Goal: Task Accomplishment & Management: Complete application form

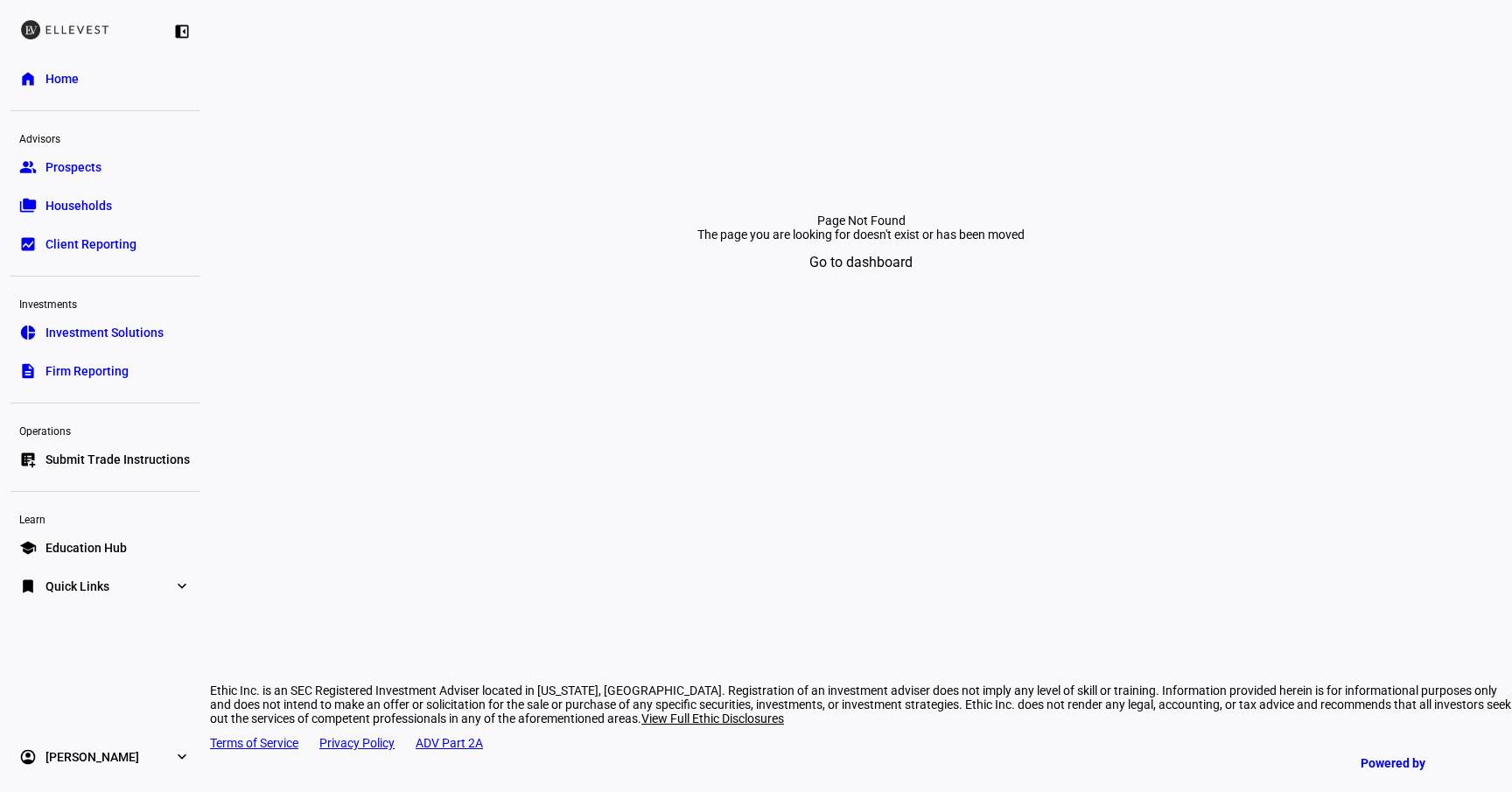
click at [848, 284] on span "Go to dashboard" at bounding box center [861, 263] width 103 height 42
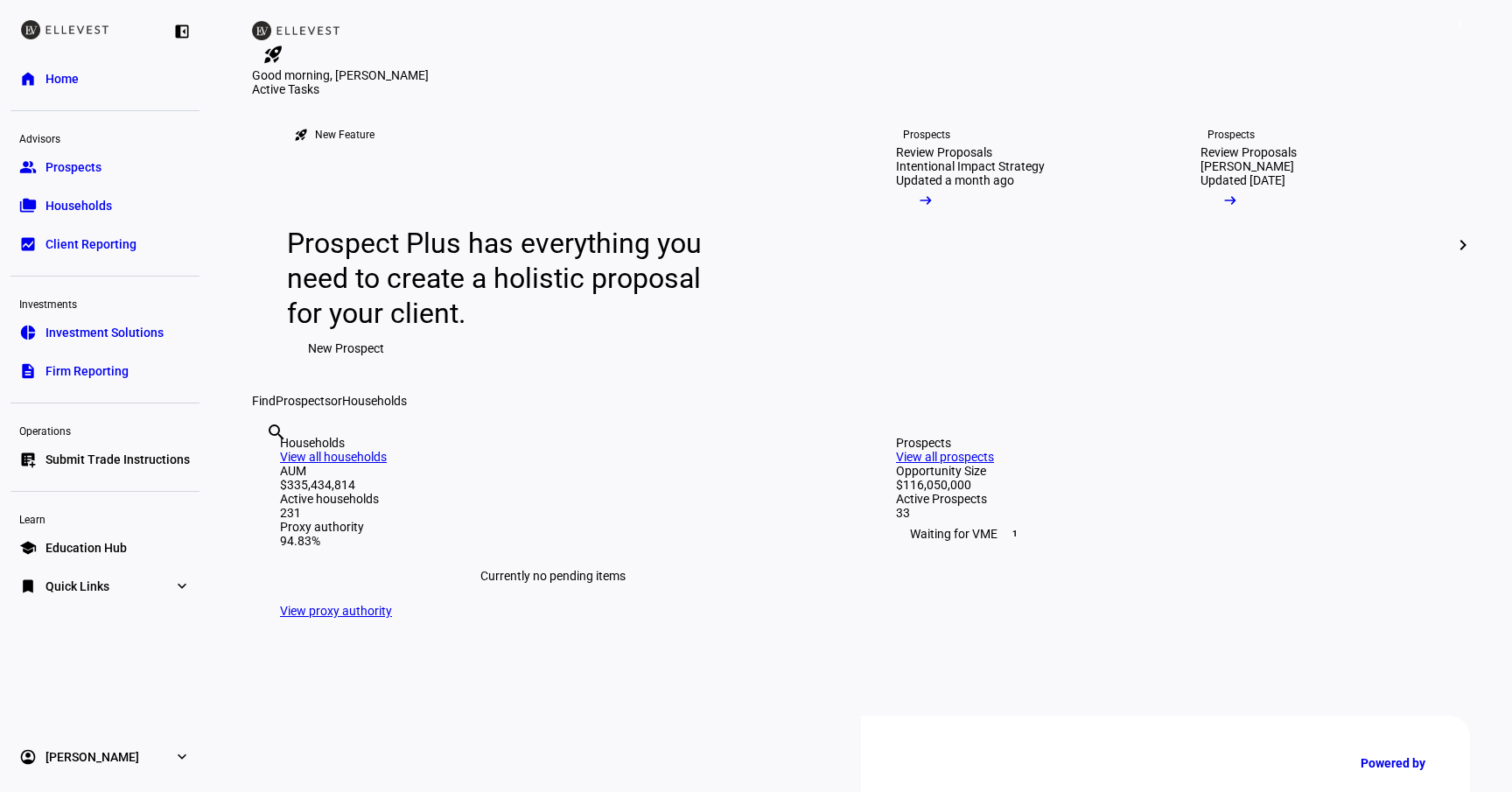
click at [115, 465] on span "Submit Trade Instructions" at bounding box center [117, 459] width 145 height 18
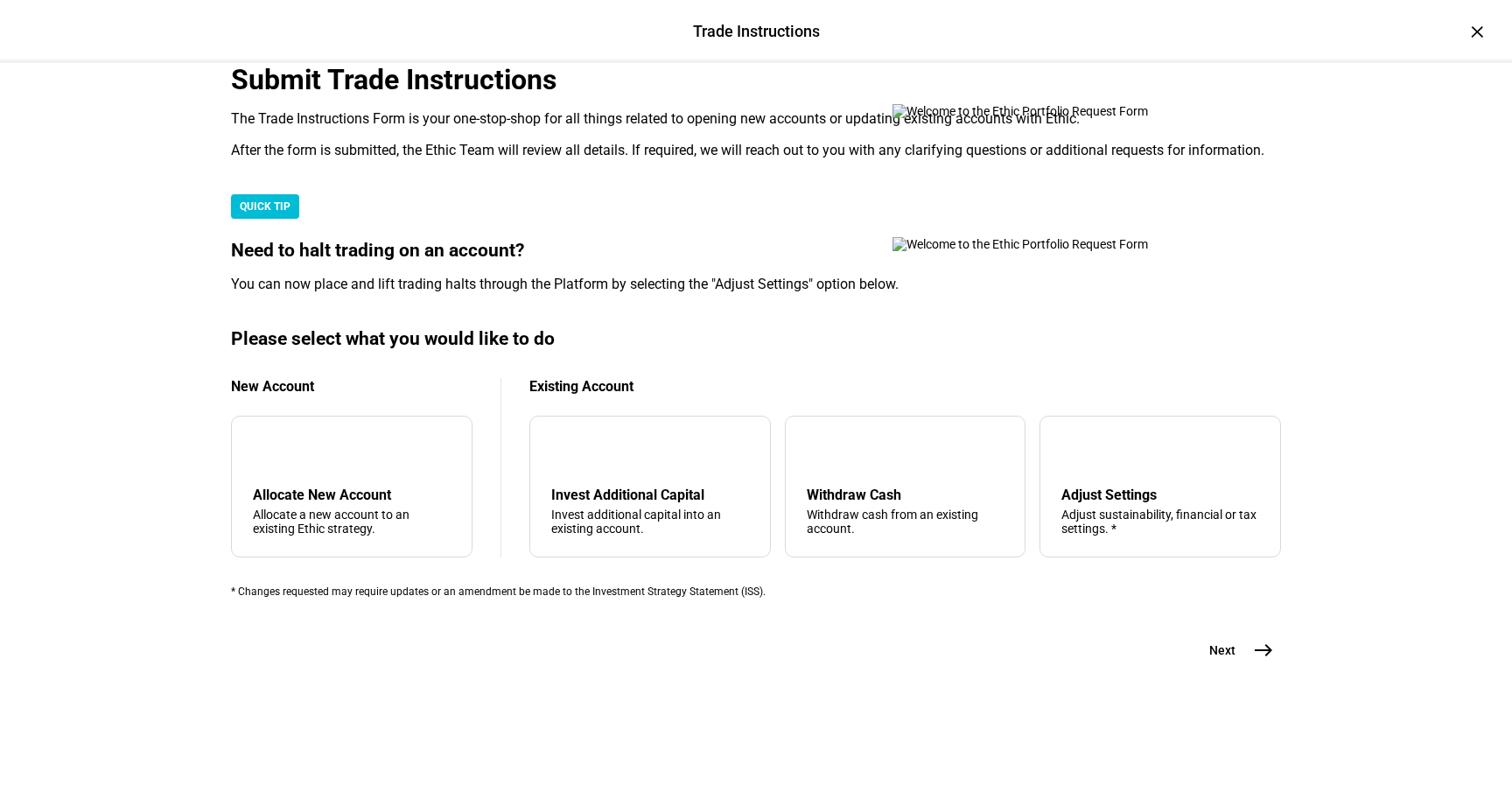
scroll to position [423, 0]
click at [900, 466] on div "arrow_upward Withdraw Cash Withdraw cash from an existing account." at bounding box center [905, 487] width 242 height 142
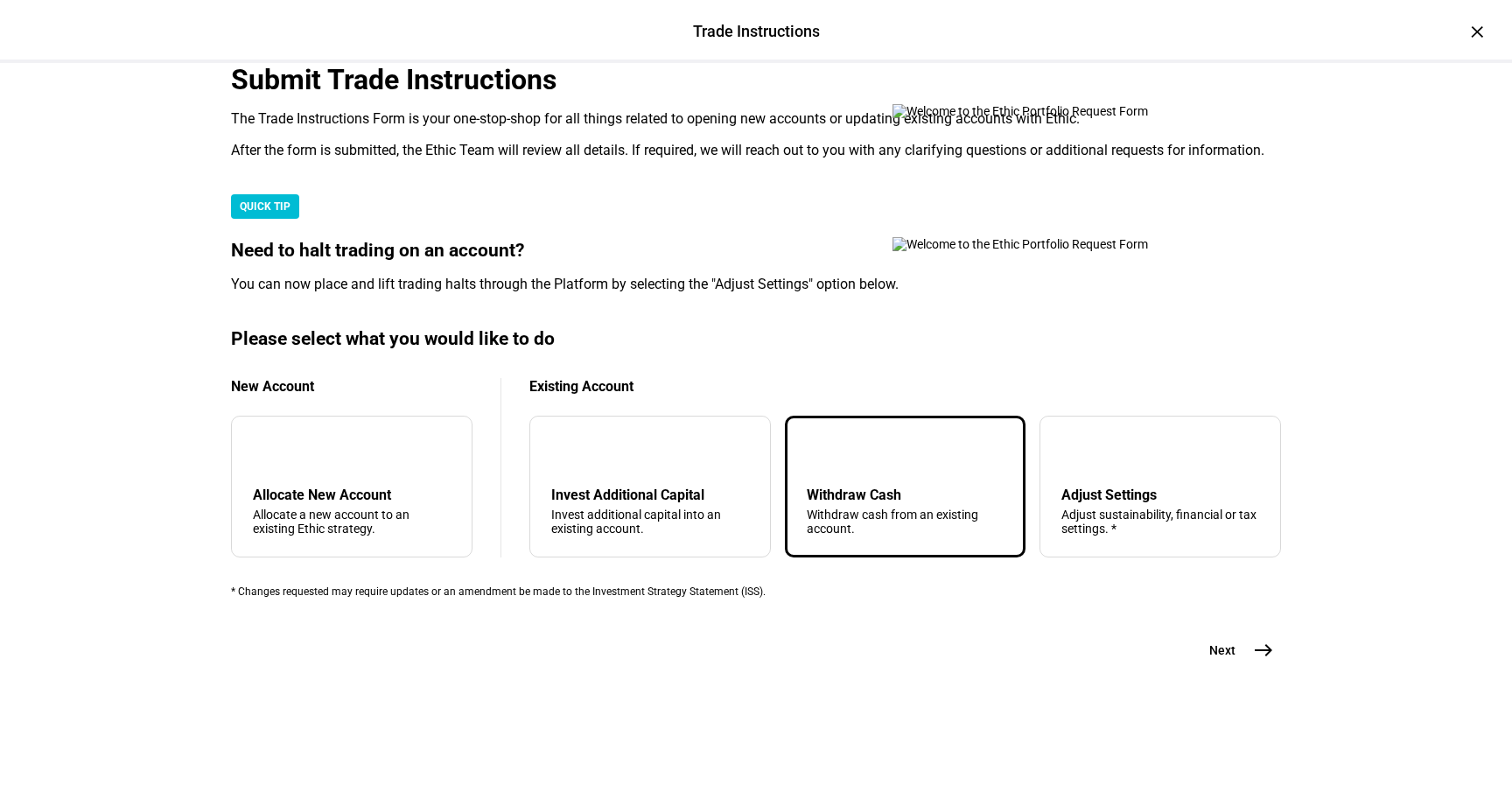
click at [1235, 668] on button "Next east" at bounding box center [1234, 650] width 93 height 35
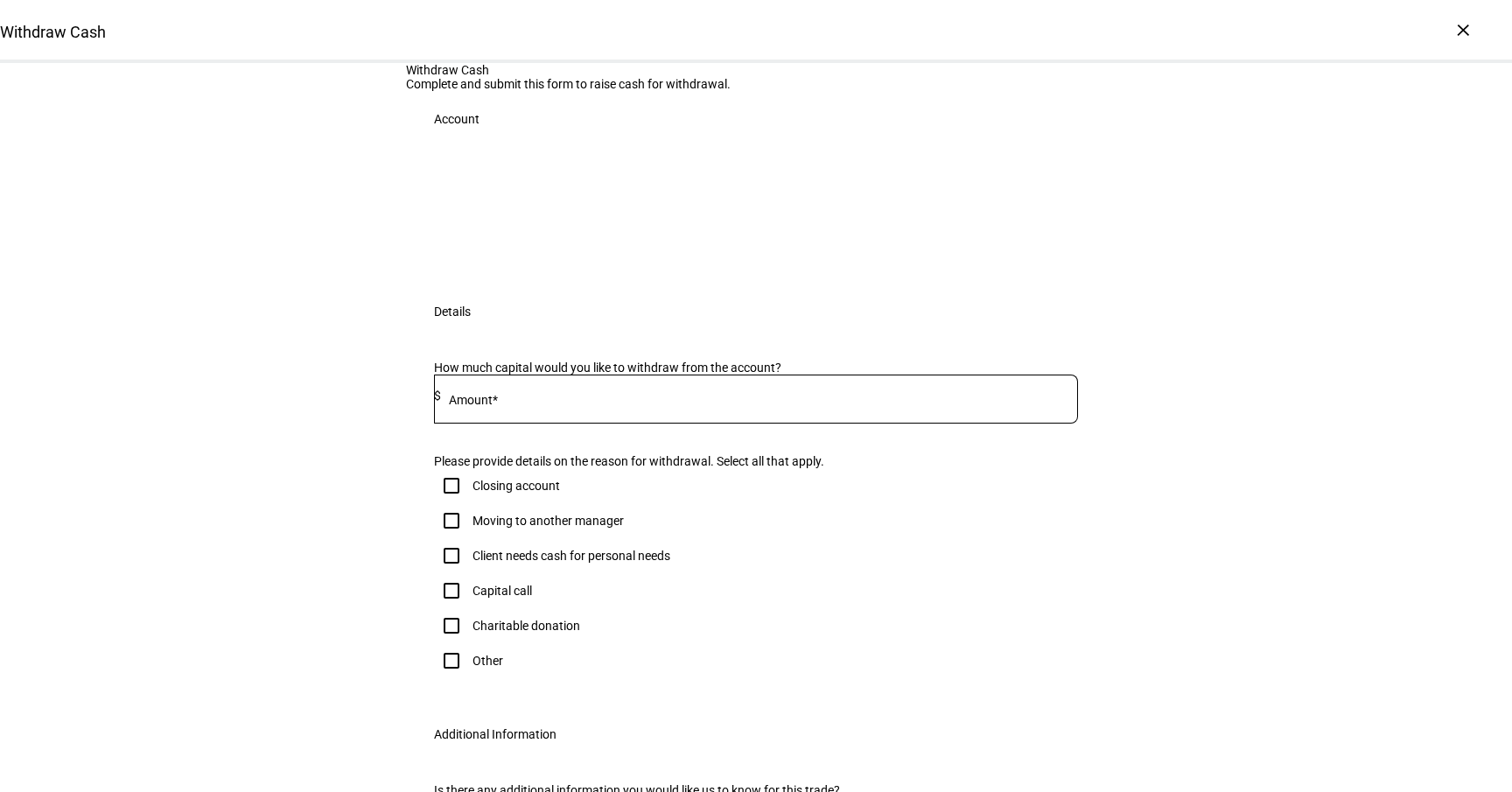
click at [674, 403] on input at bounding box center [759, 395] width 637 height 14
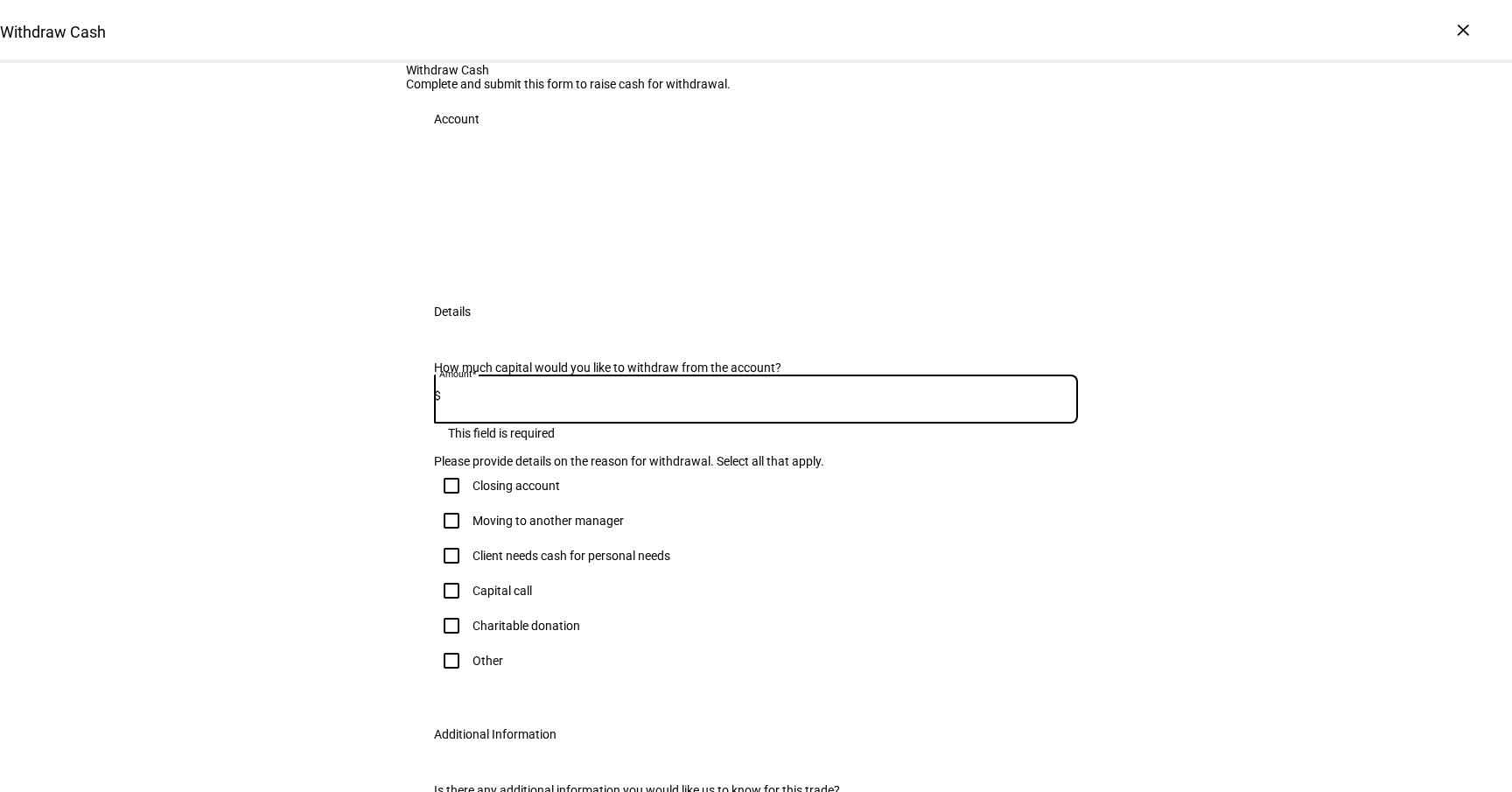
type input "2"
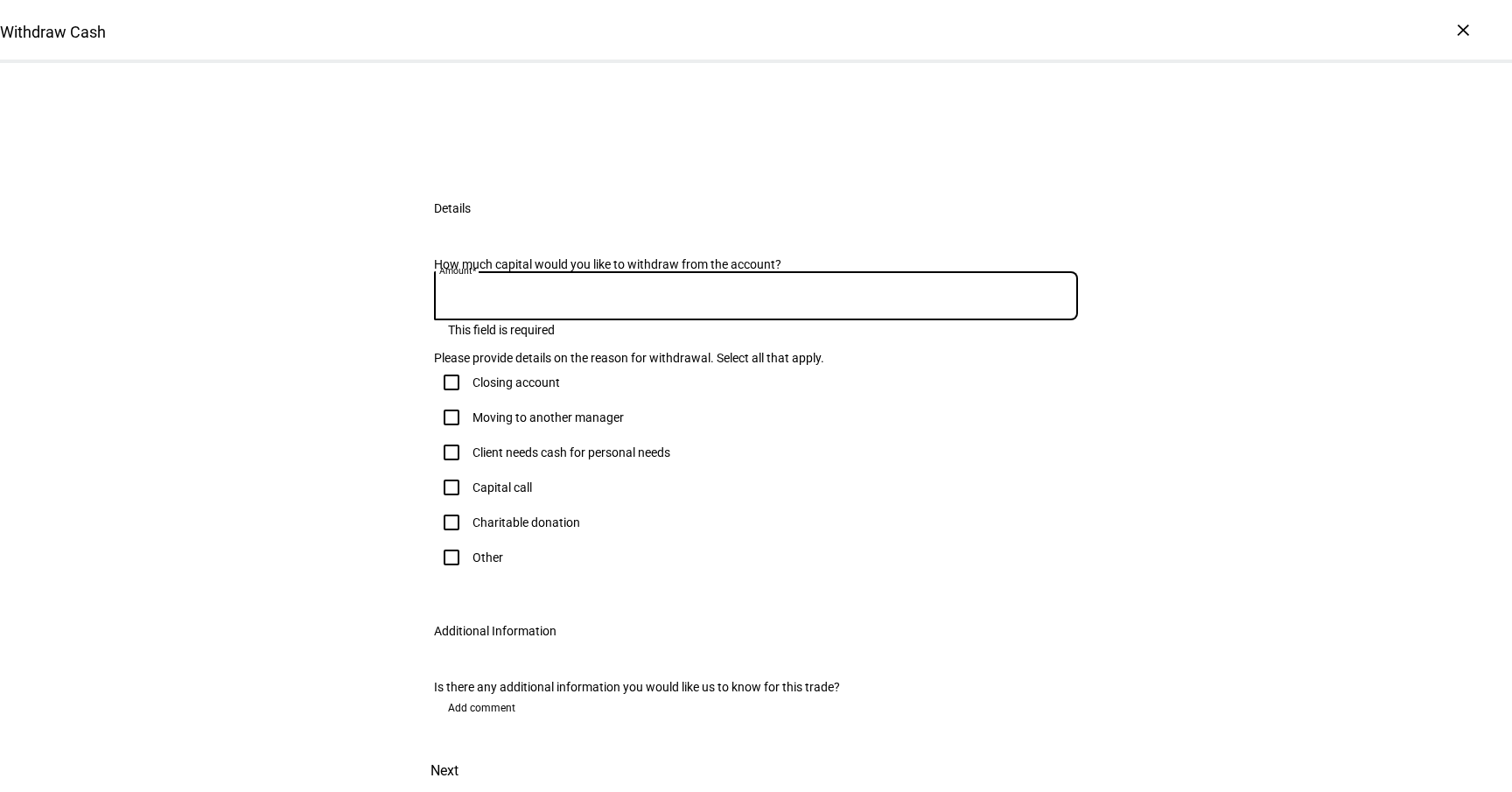
scroll to position [221, 0]
type input "225,000"
click at [519, 459] on div "Client needs cash for personal needs" at bounding box center [572, 452] width 197 height 14
click at [469, 470] on input "Client needs cash for personal needs" at bounding box center [452, 453] width 35 height 35
checkbox input "true"
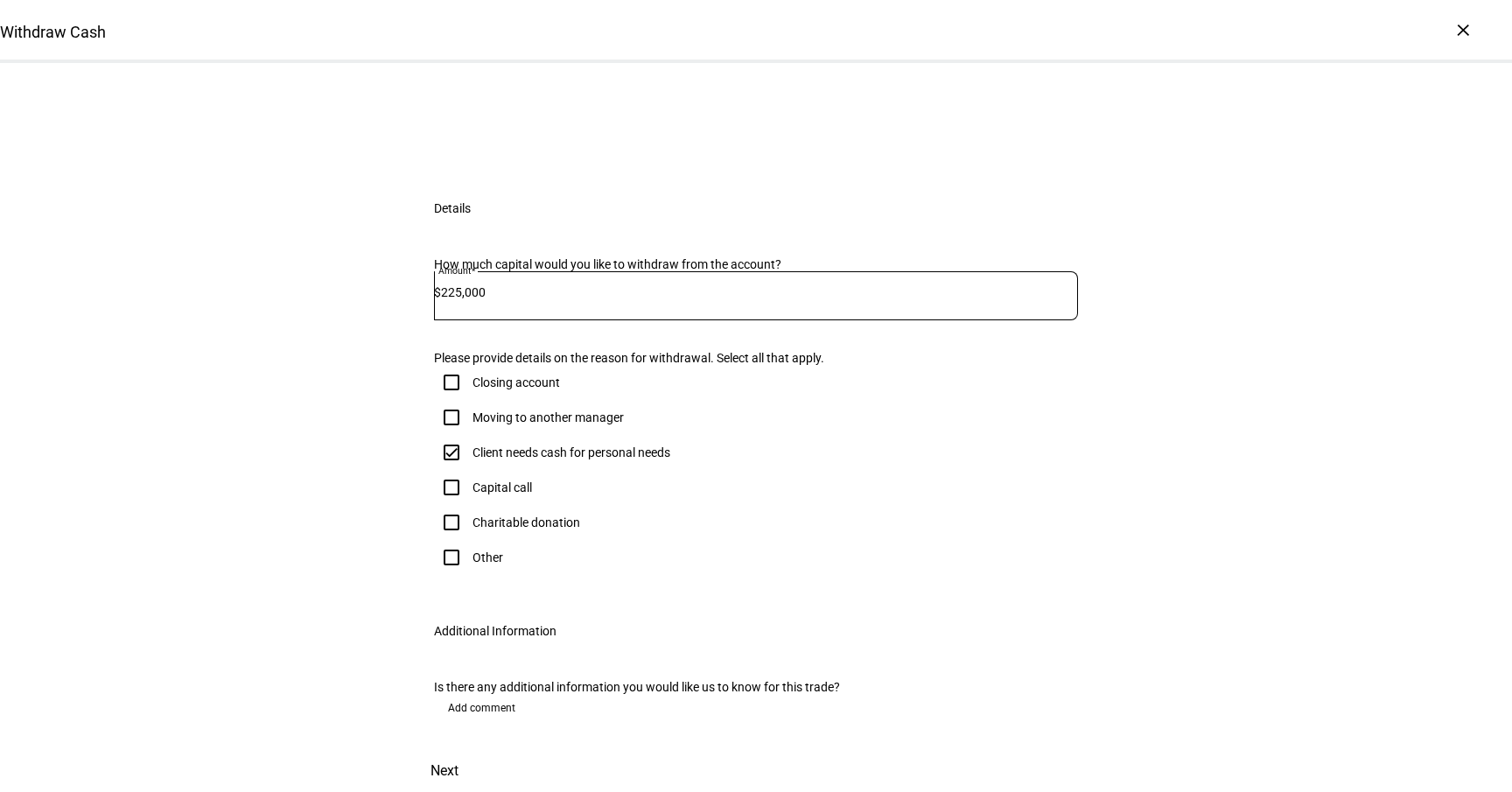
scroll to position [0, 0]
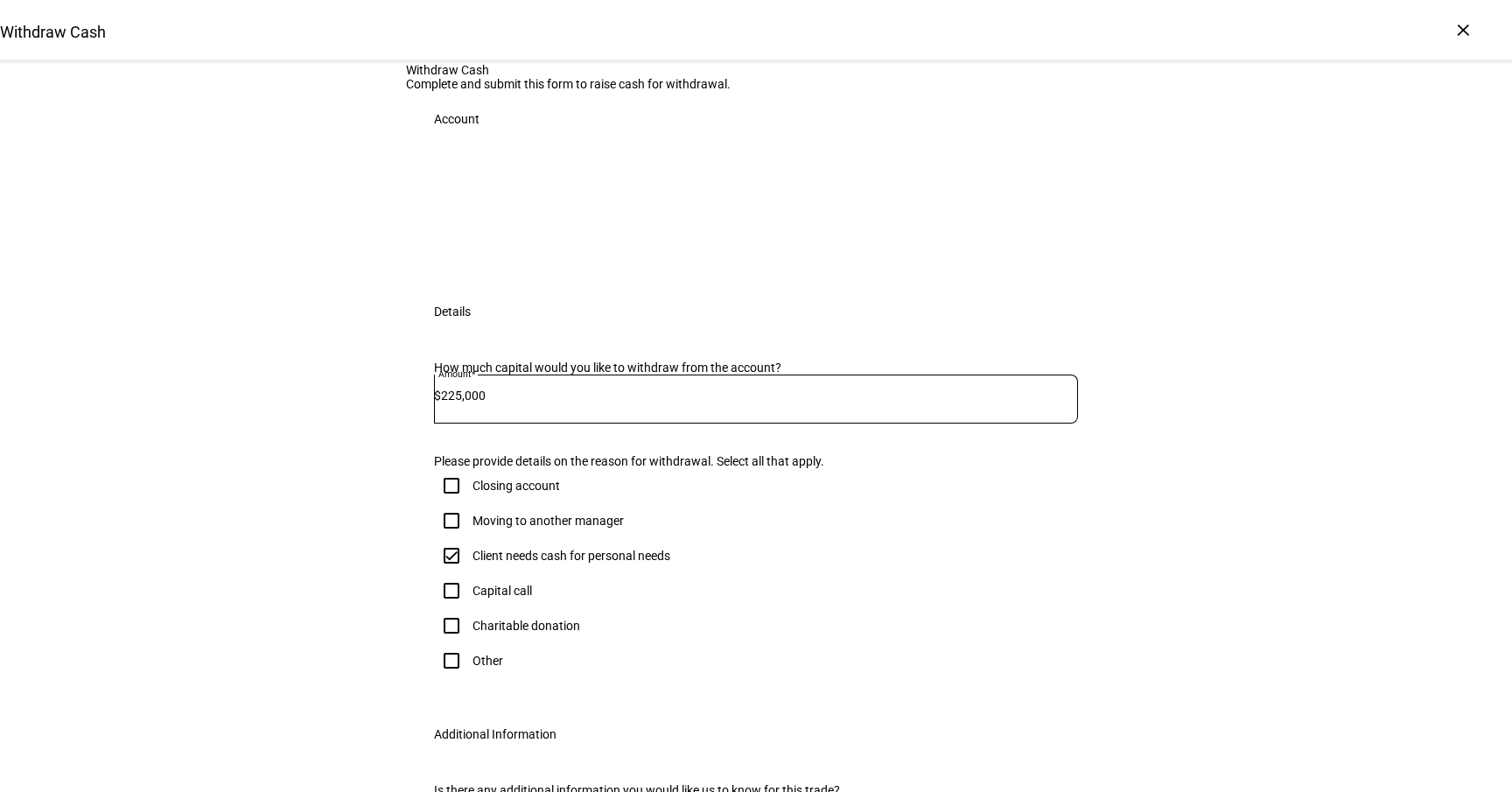
click at [585, 284] on div "Account" at bounding box center [755, 215] width 700 height 136
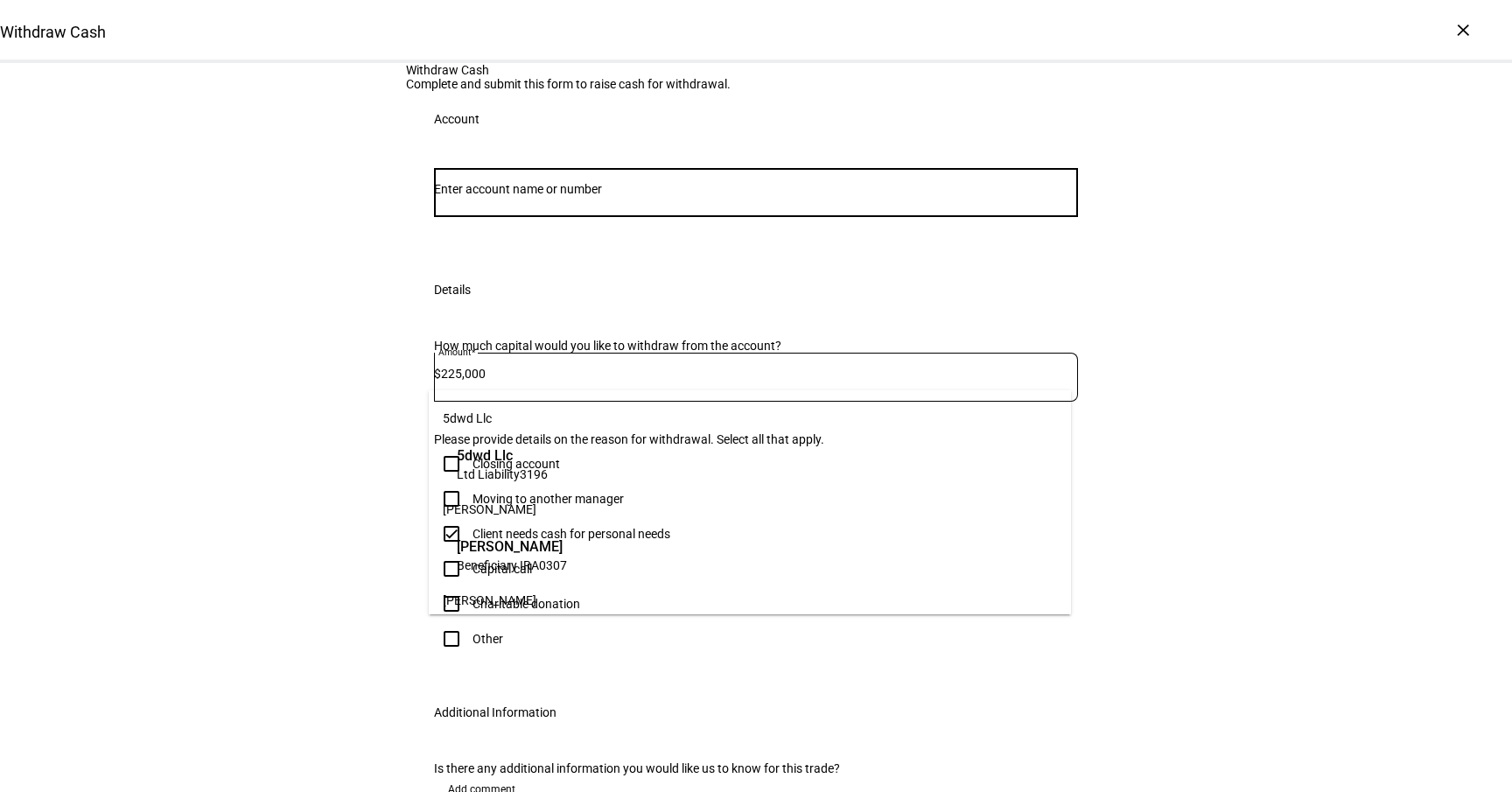
click at [570, 196] on input "Number" at bounding box center [756, 188] width 644 height 14
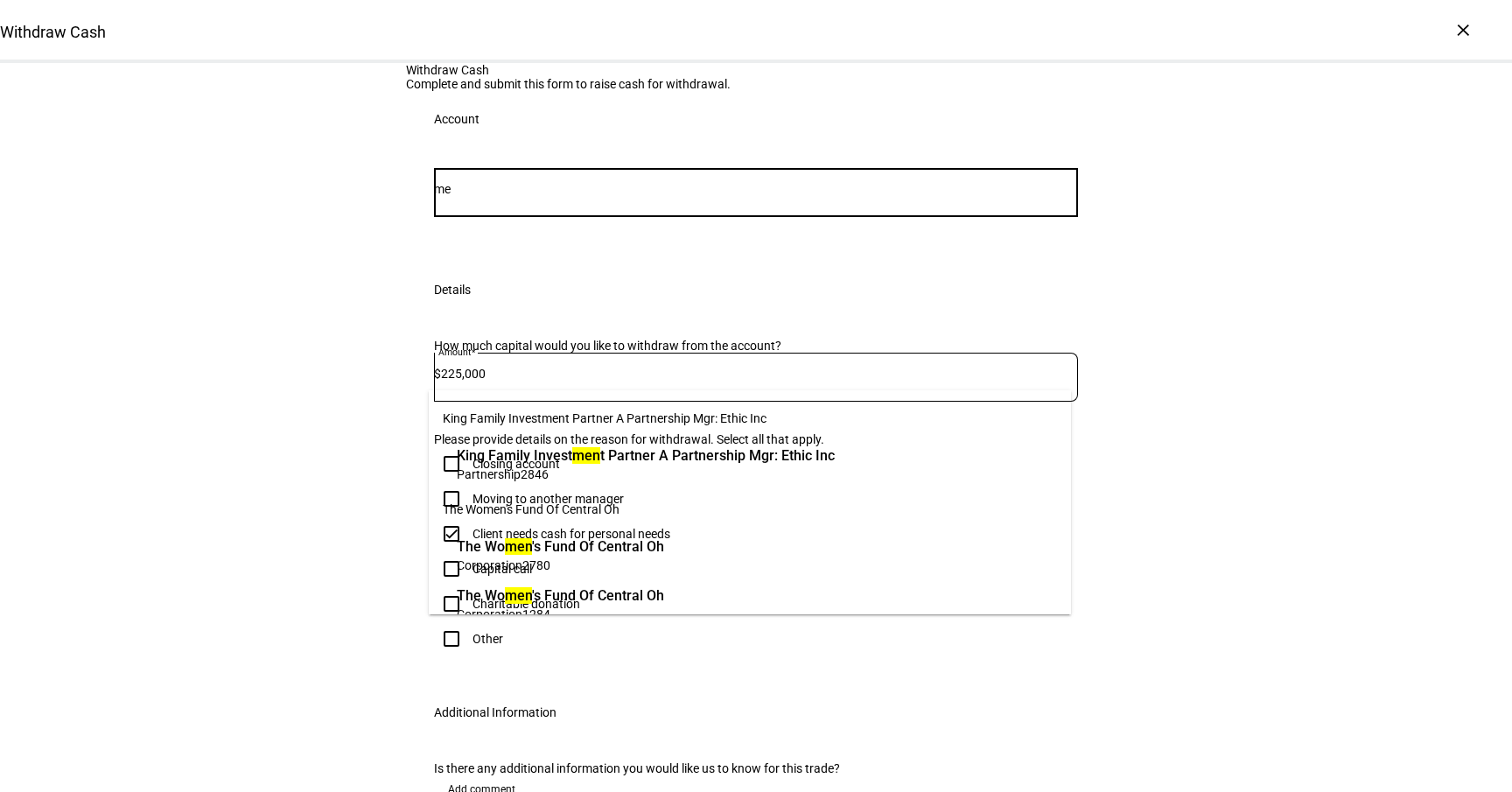
type input "m"
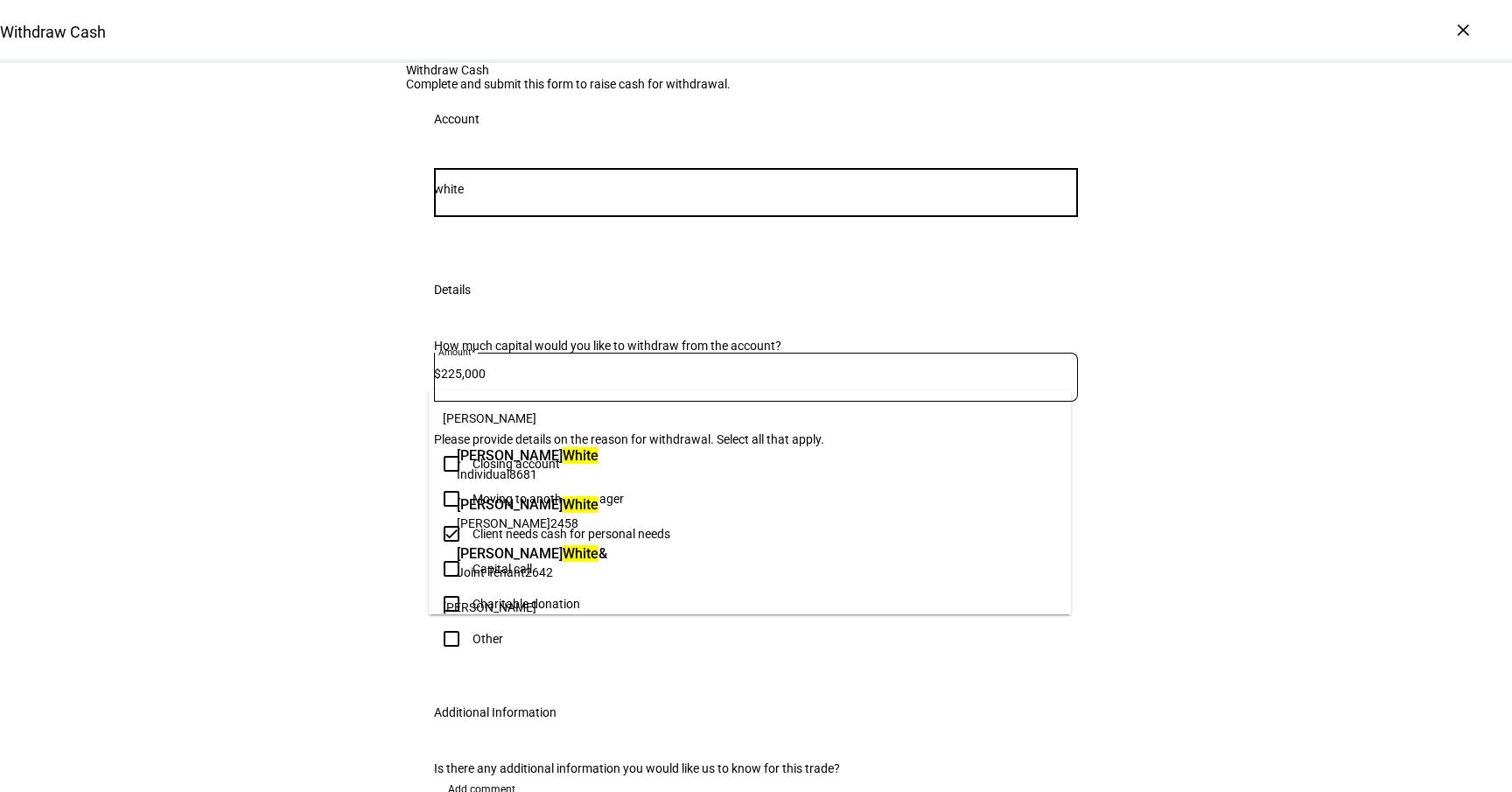
type input "white"
click at [608, 560] on span "[PERSON_NAME] White &" at bounding box center [531, 553] width 150 height 20
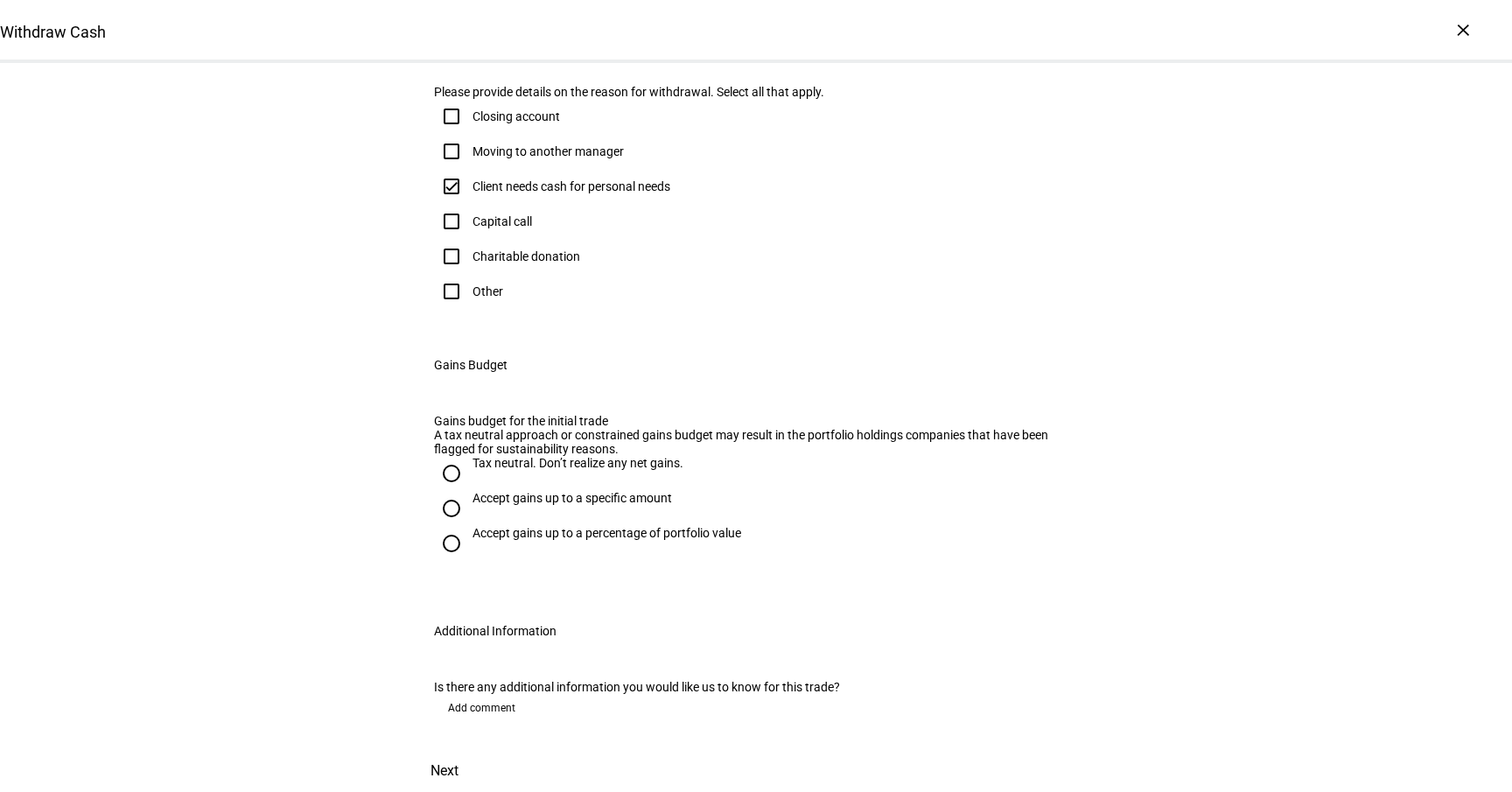
scroll to position [676, 0]
click at [604, 536] on div "Accept gains up to a percentage of portfolio value" at bounding box center [607, 532] width 268 height 14
click at [469, 536] on input "Accept gains up to a percentage of portfolio value" at bounding box center [452, 543] width 35 height 35
radio input "true"
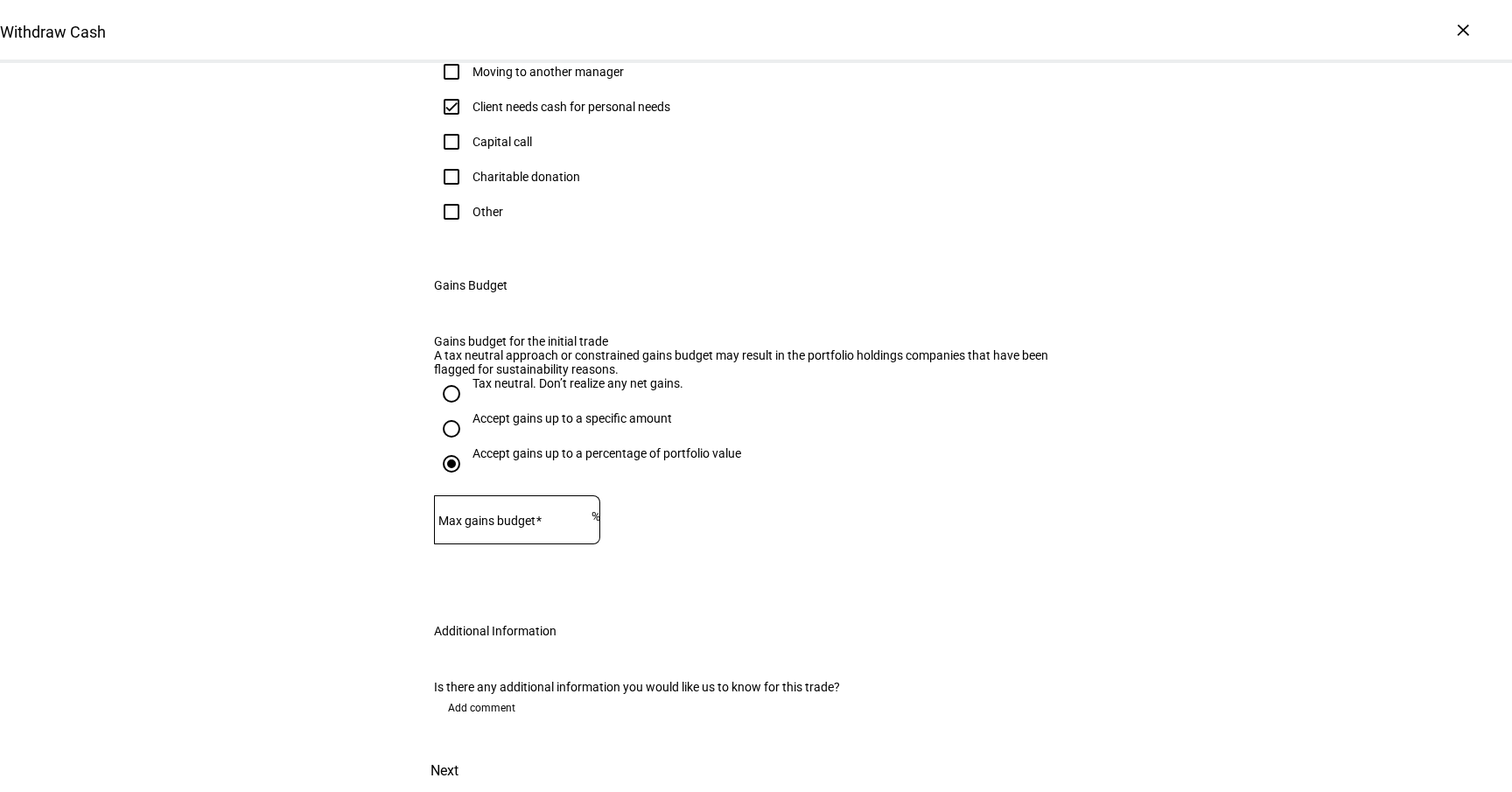
click at [527, 425] on div "Accept gains up to a specific amount" at bounding box center [573, 418] width 199 height 14
click at [469, 446] on input "Accept gains up to a specific amount" at bounding box center [452, 429] width 35 height 35
radio input "true"
click at [539, 544] on div at bounding box center [519, 519] width 158 height 49
click at [539, 524] on input at bounding box center [519, 515] width 158 height 14
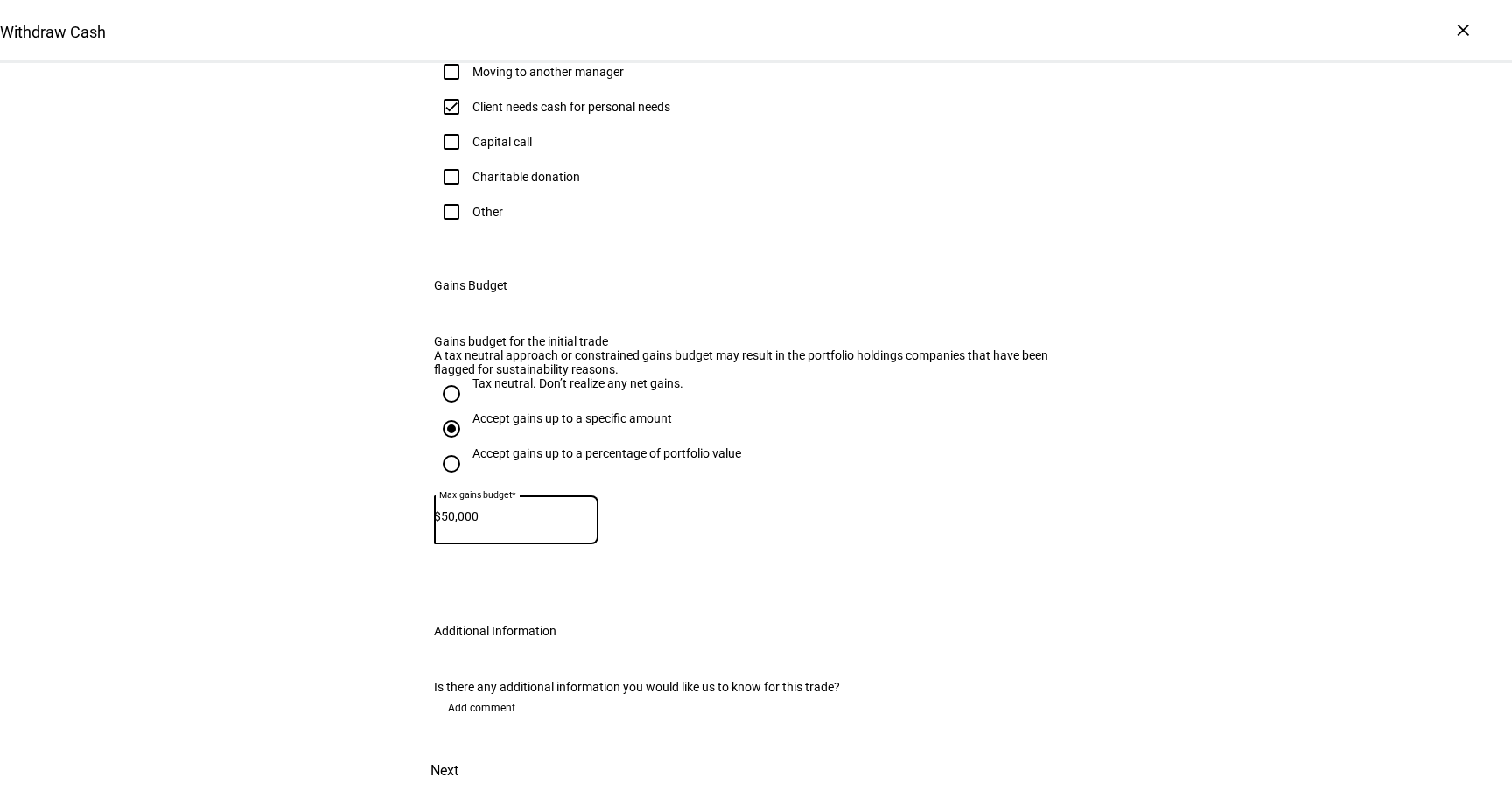
scroll to position [870, 0]
type input "50,000"
click at [585, 680] on div "Is there any additional information you would like us to know for this trade?" at bounding box center [756, 686] width 644 height 14
click at [458, 750] on span "Next" at bounding box center [444, 771] width 28 height 42
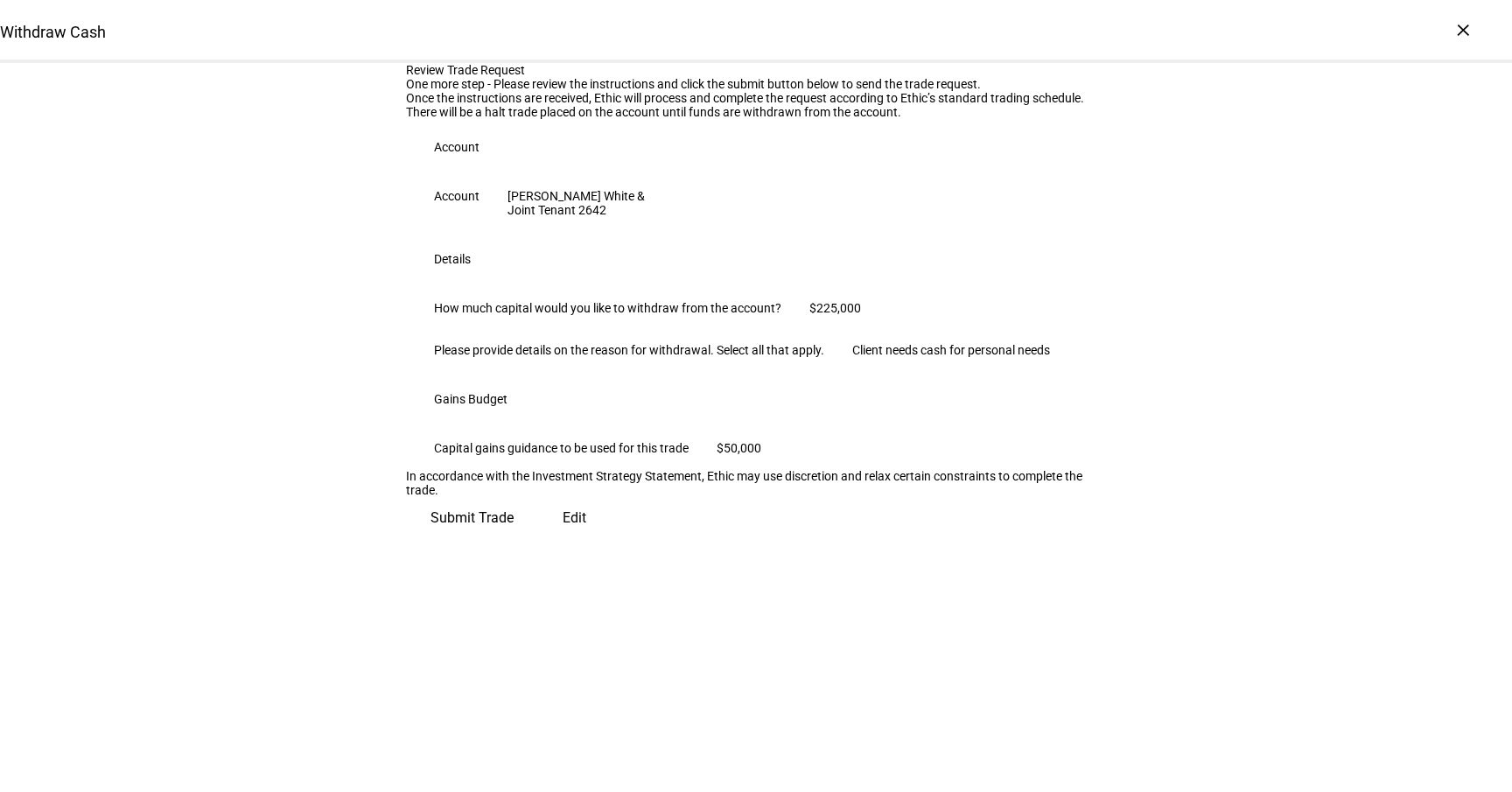
scroll to position [183, 0]
click at [514, 539] on span "Submit Trade" at bounding box center [472, 518] width 83 height 42
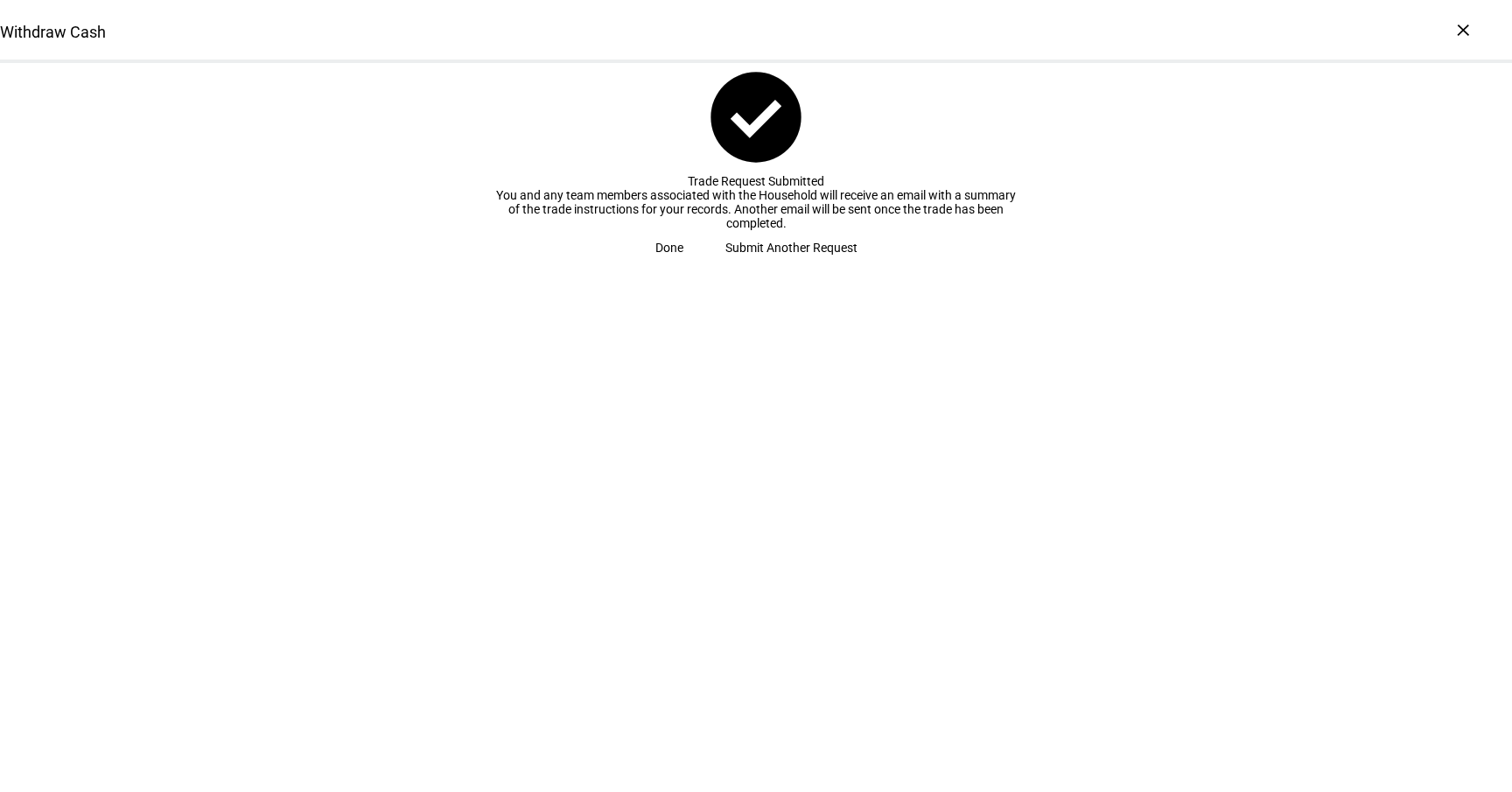
click at [683, 266] on span "Done" at bounding box center [669, 248] width 28 height 35
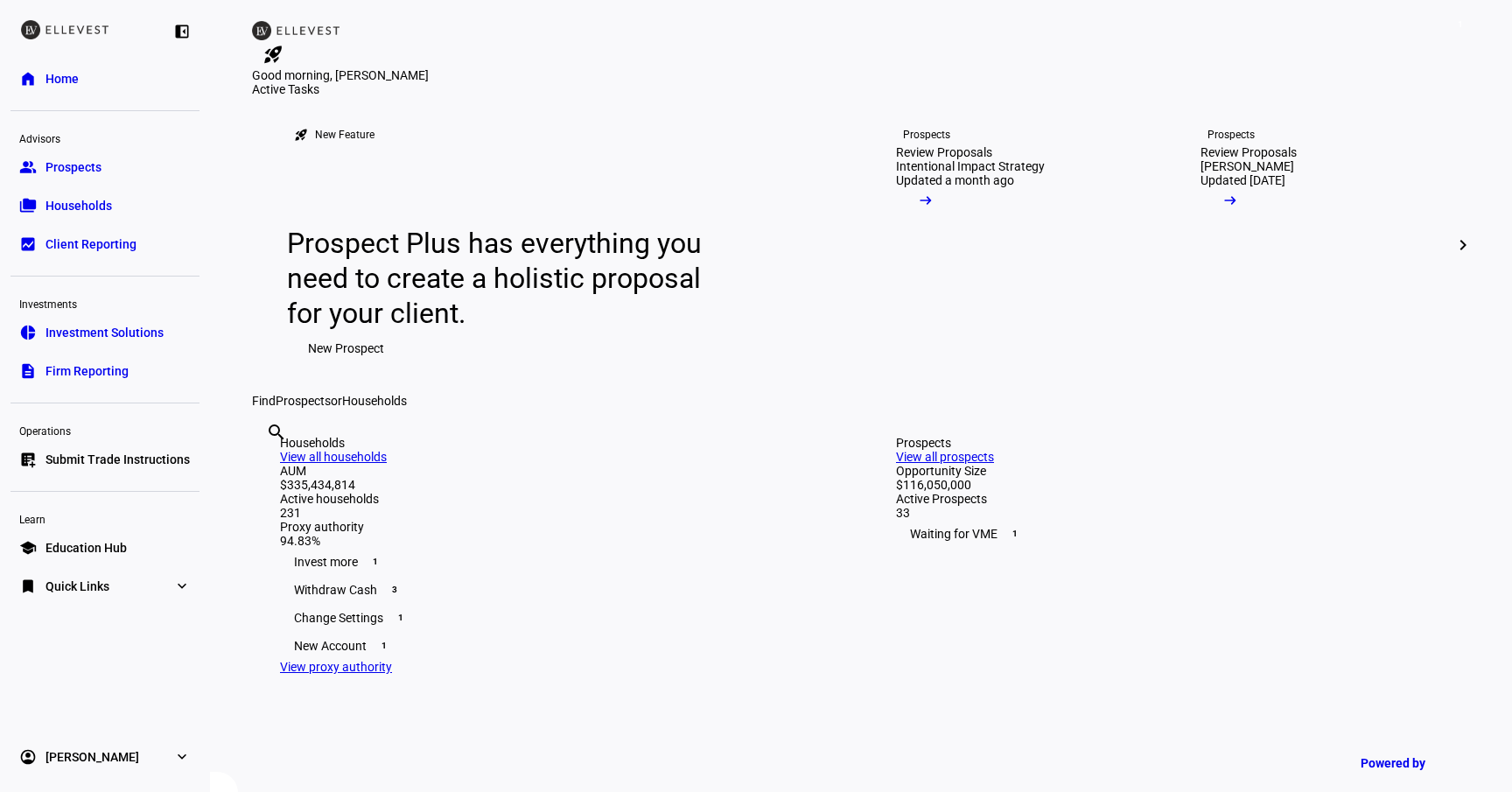
click at [123, 441] on div "Operations" at bounding box center [104, 430] width 189 height 25
click at [116, 460] on span "Submit Trade Instructions" at bounding box center [117, 459] width 145 height 18
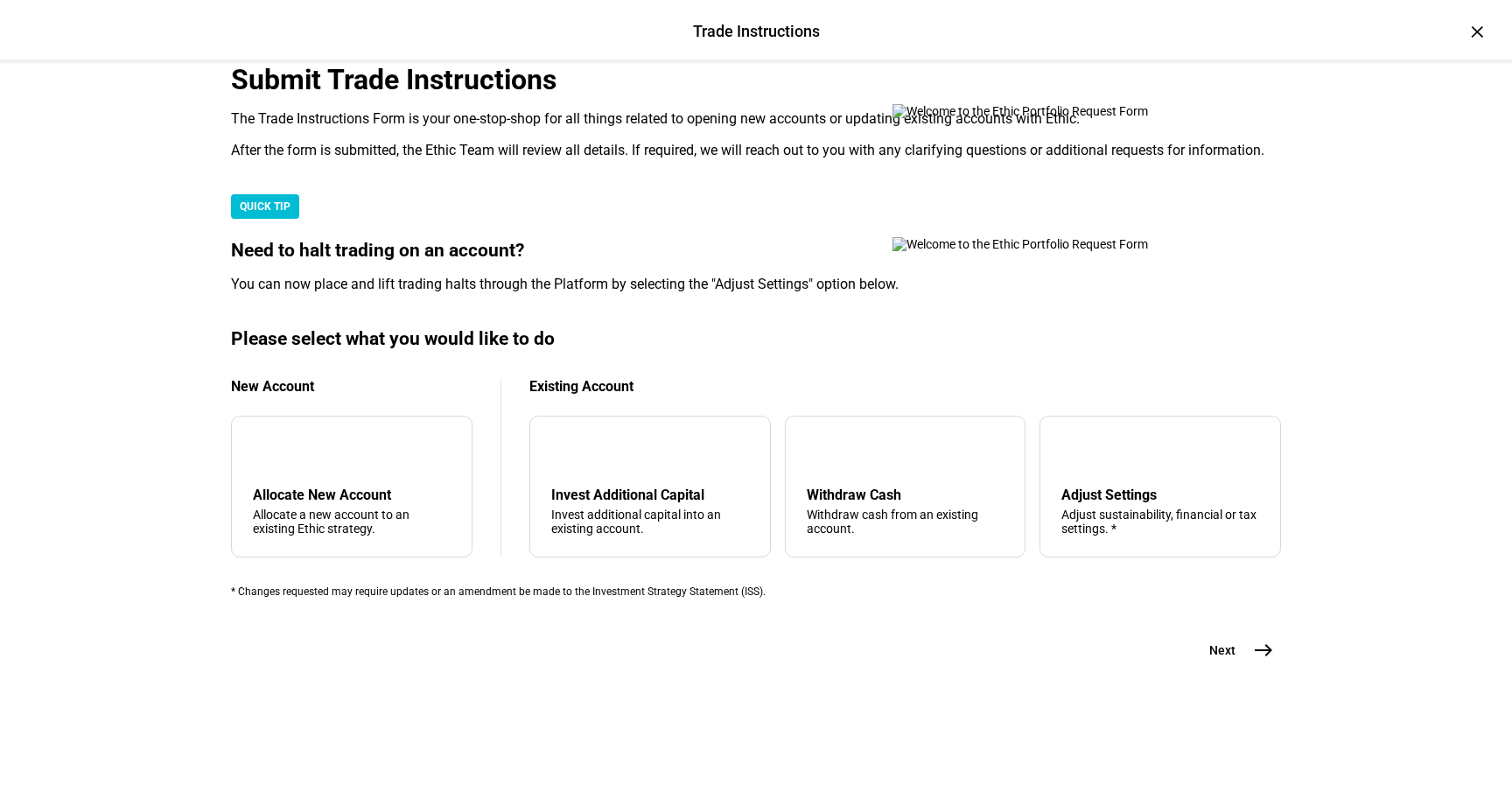
scroll to position [428, 0]
click at [828, 507] on div "Withdraw cash from an existing account." at bounding box center [905, 521] width 197 height 28
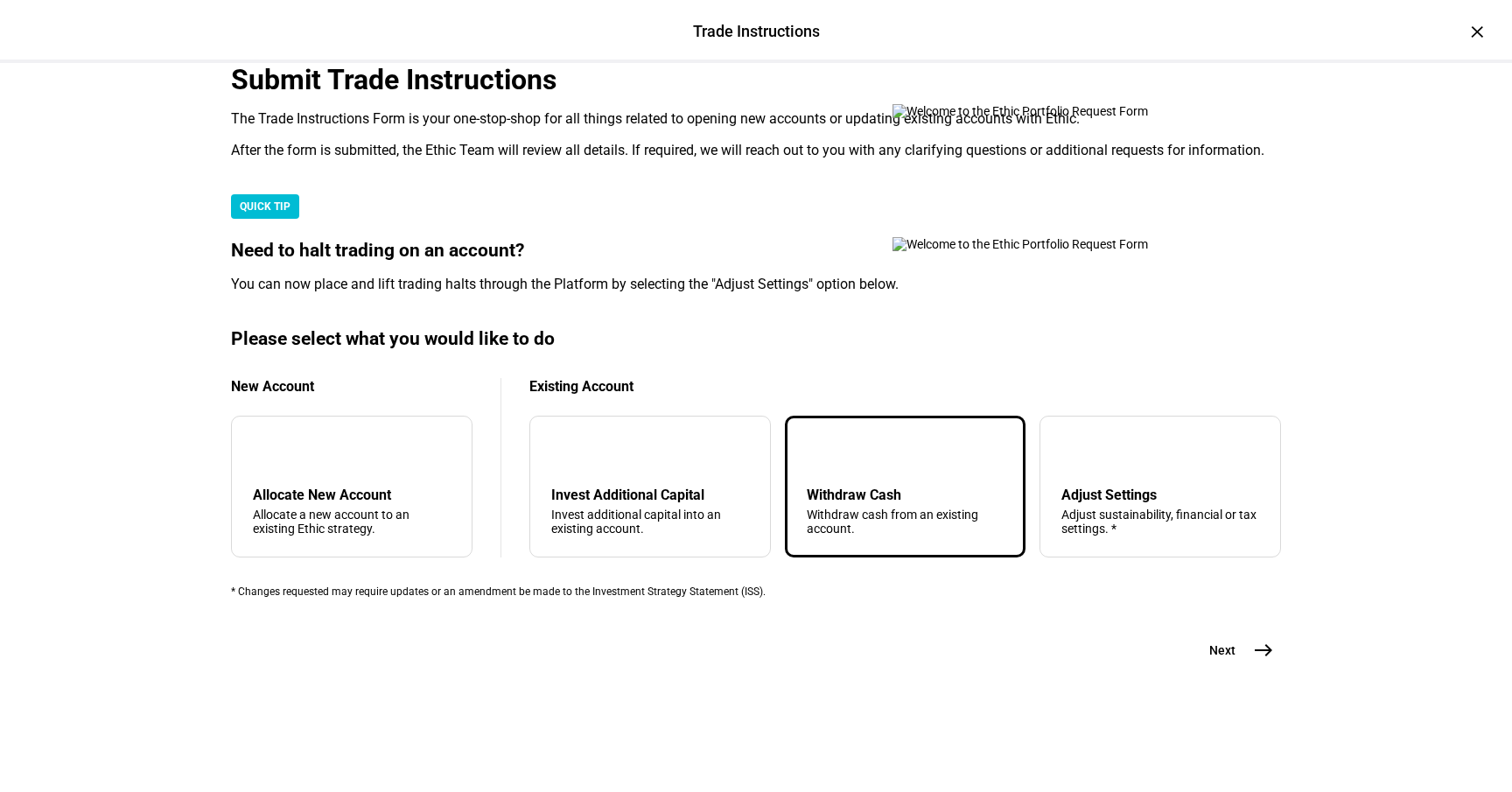
click at [1246, 668] on span "east" at bounding box center [1264, 650] width 35 height 35
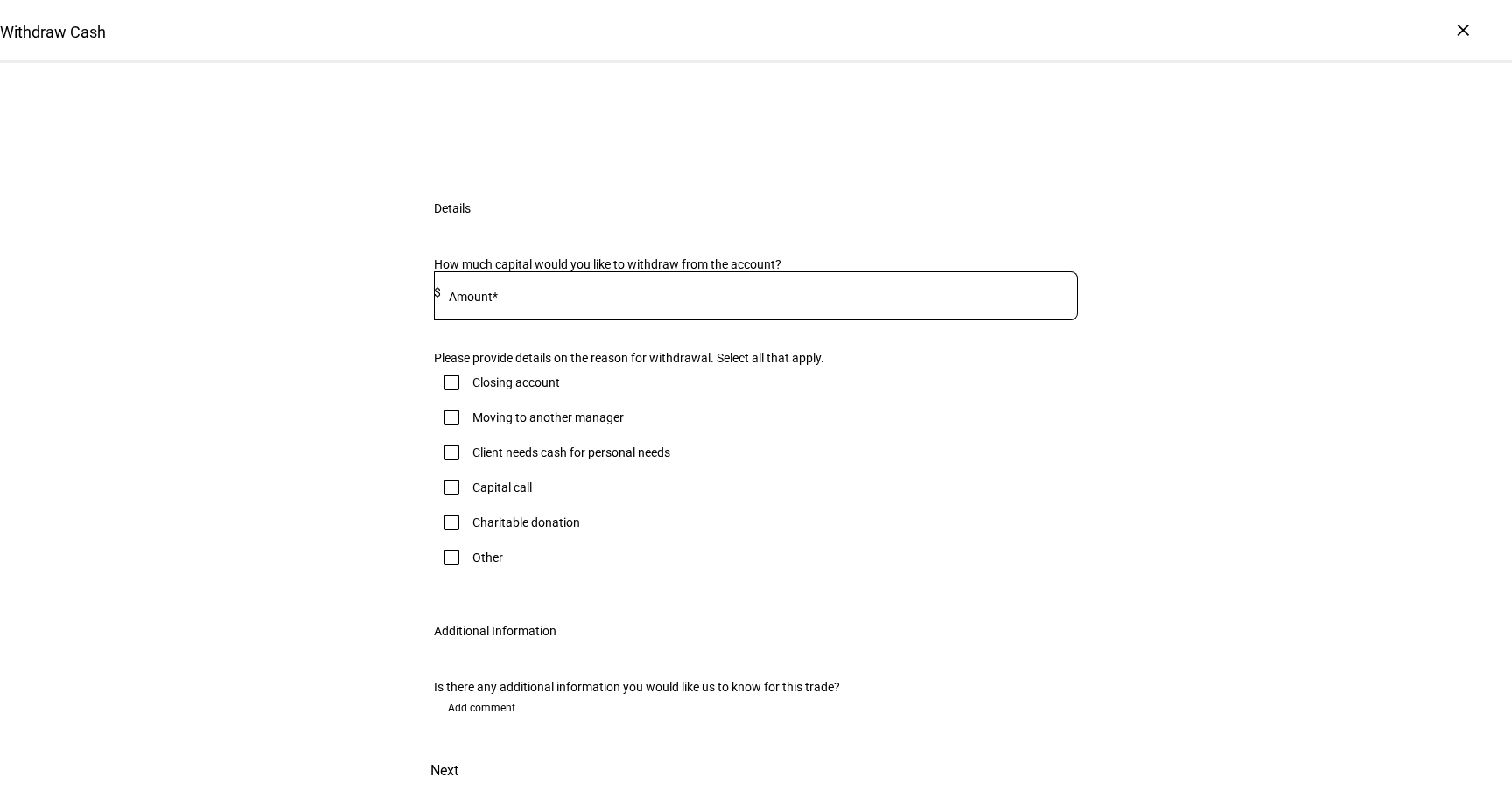
scroll to position [171, 0]
click at [566, 320] on div at bounding box center [759, 295] width 637 height 49
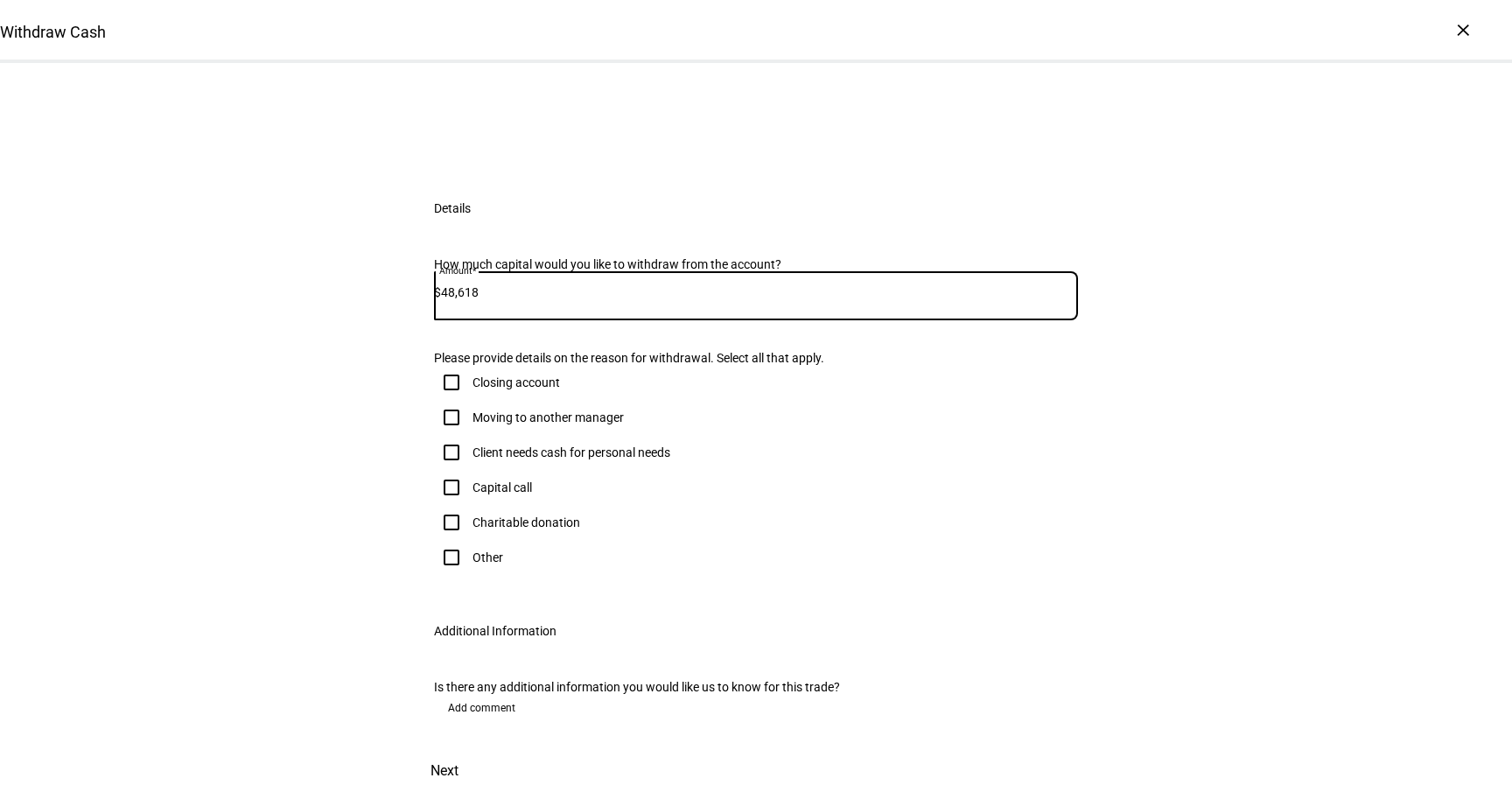
type input "48,618"
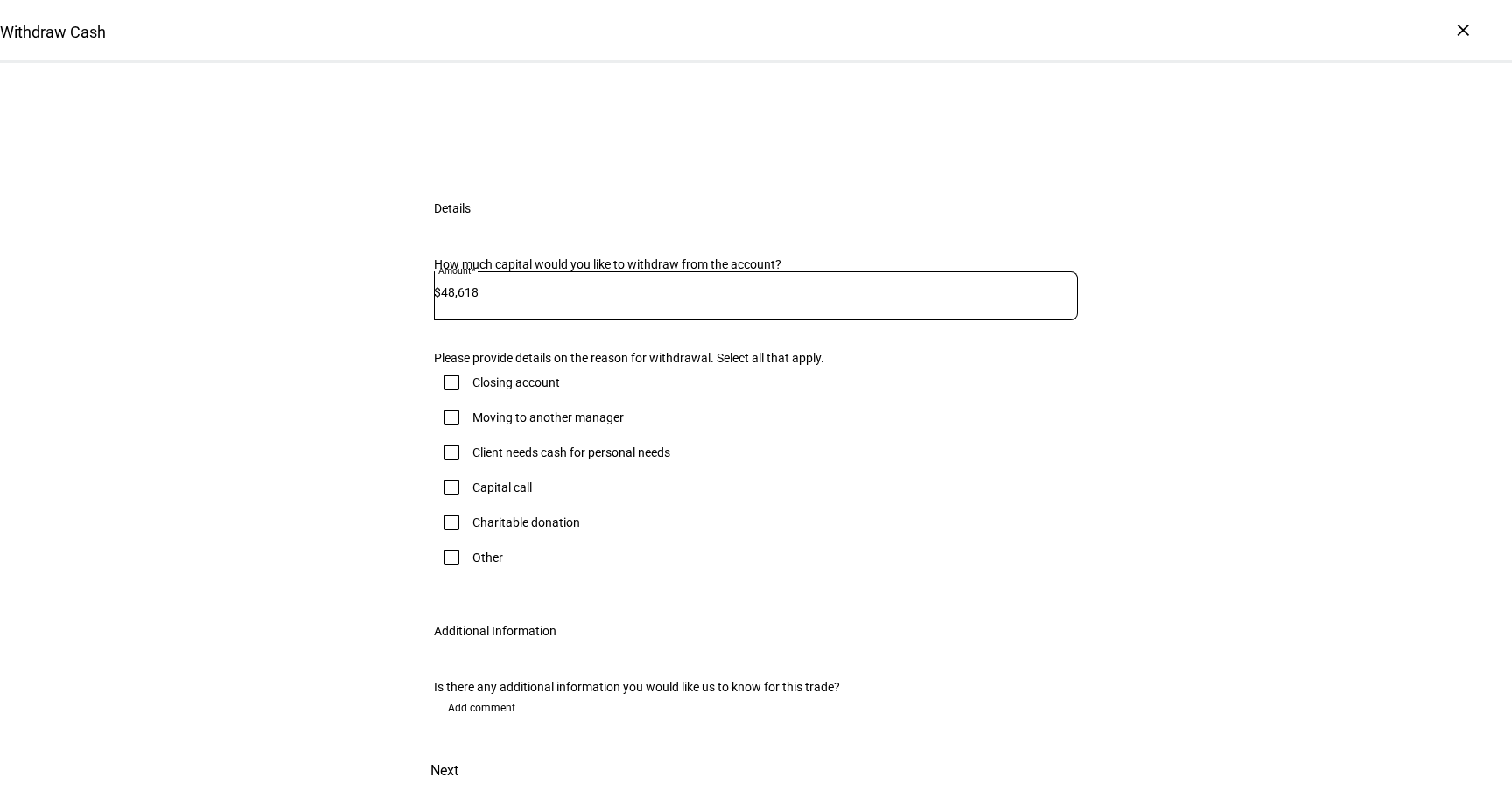
scroll to position [424, 0]
click at [548, 445] on div "Client needs cash for personal needs" at bounding box center [572, 452] width 197 height 14
click at [469, 435] on input "Client needs cash for personal needs" at bounding box center [452, 453] width 35 height 35
checkbox input "true"
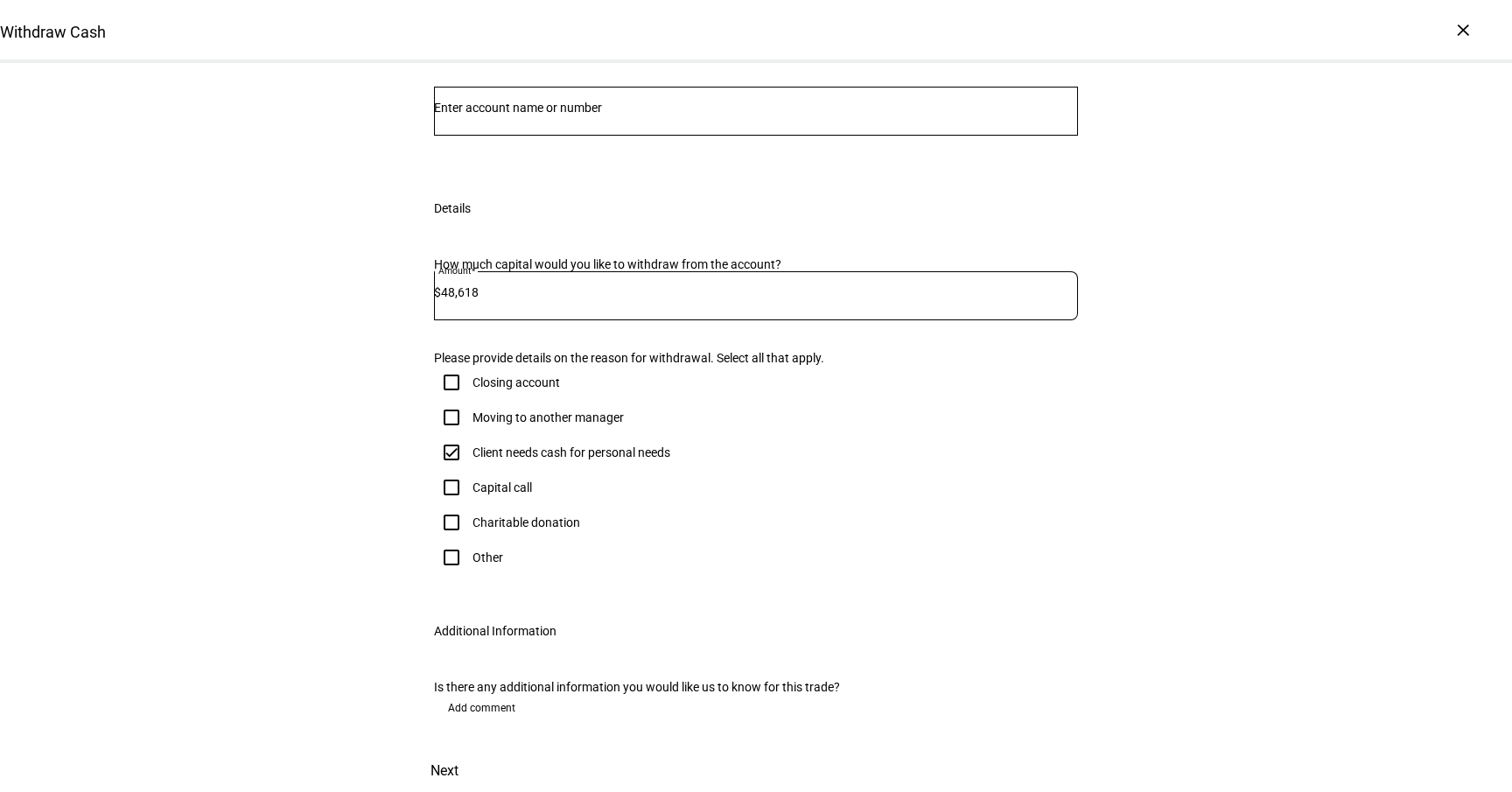
scroll to position [0, 0]
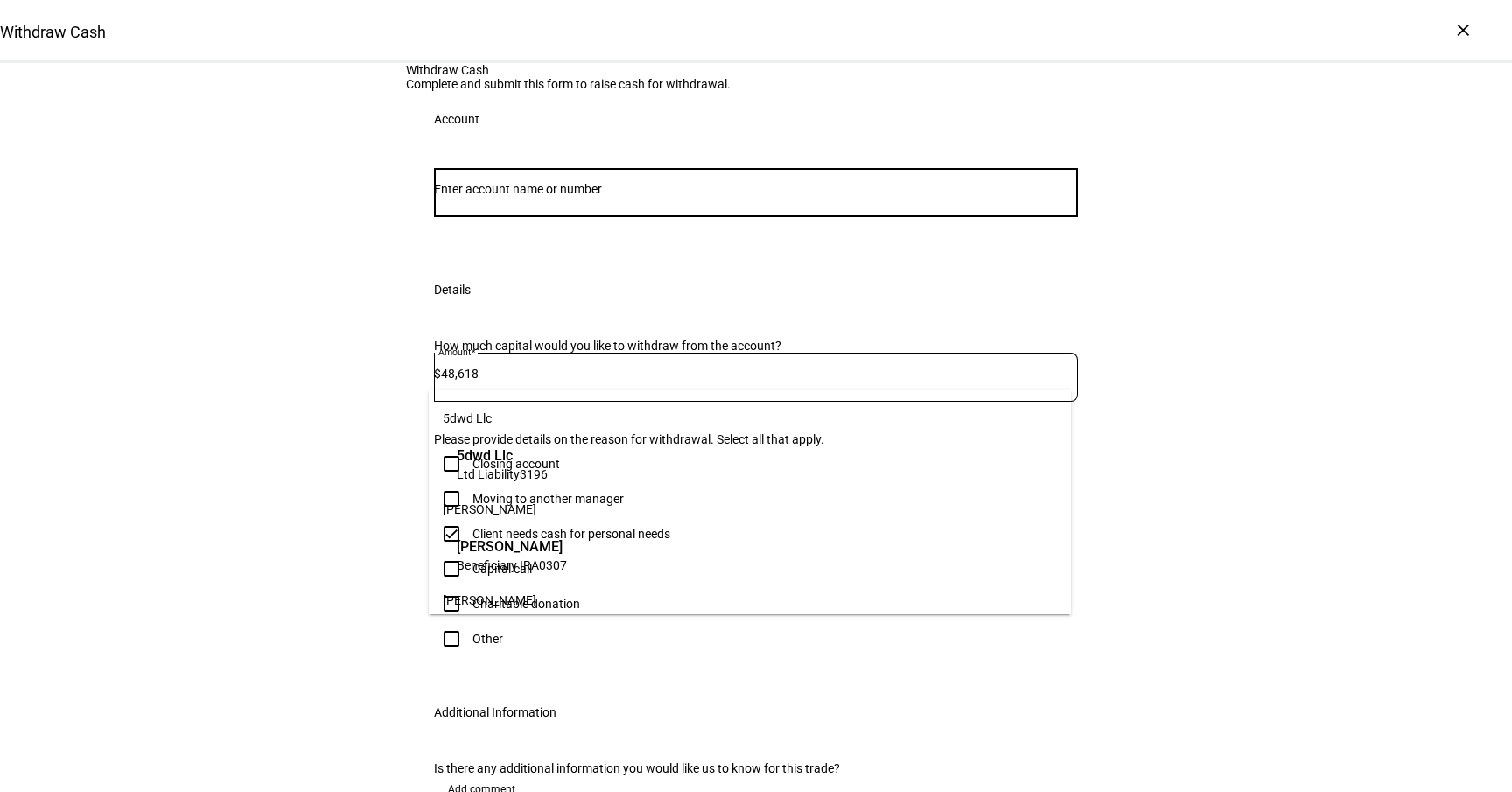
click at [707, 196] on input "Number" at bounding box center [756, 188] width 644 height 14
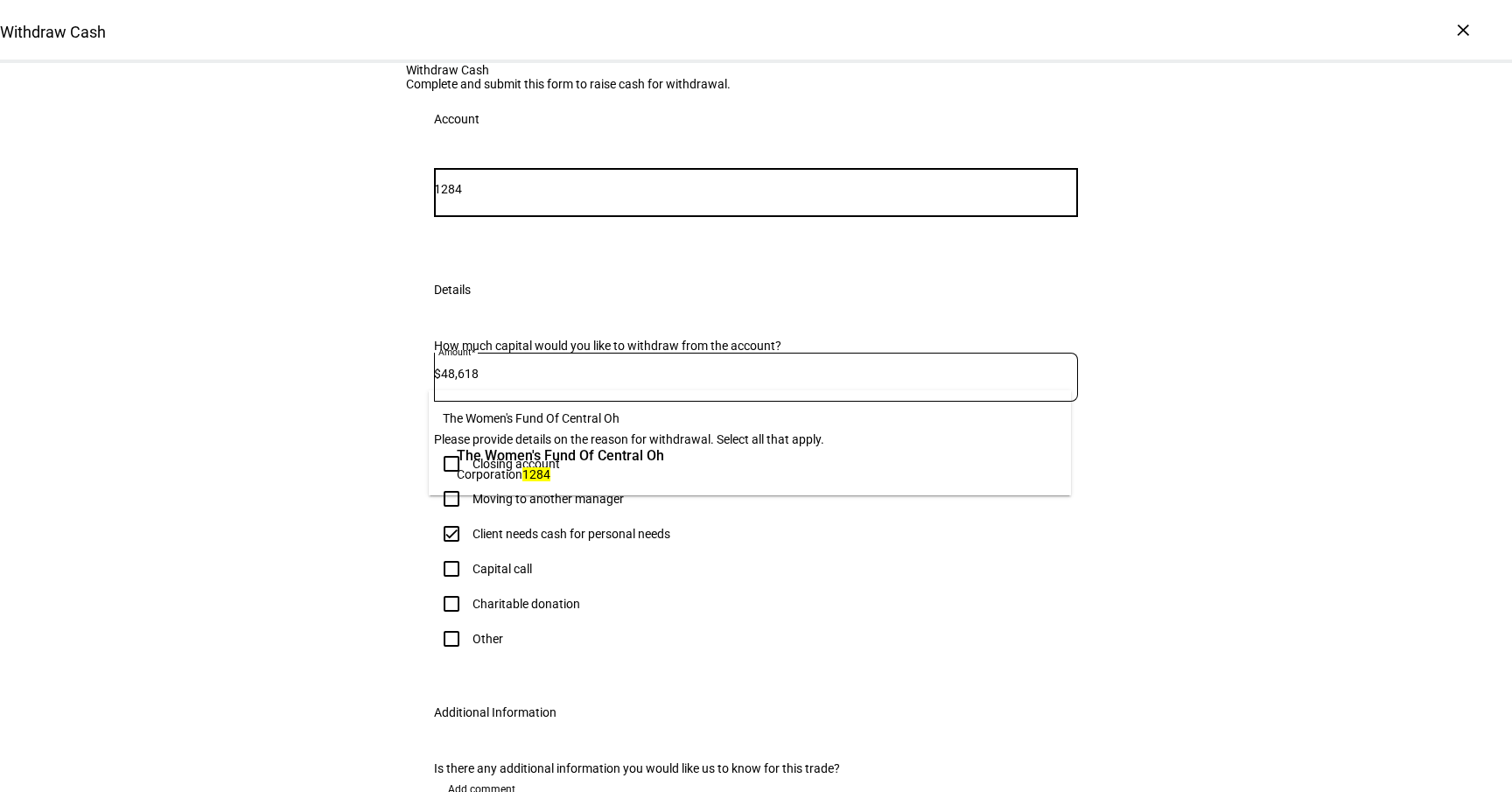
type input "1284"
click at [664, 467] on span "Corporation 1284" at bounding box center [560, 474] width 207 height 17
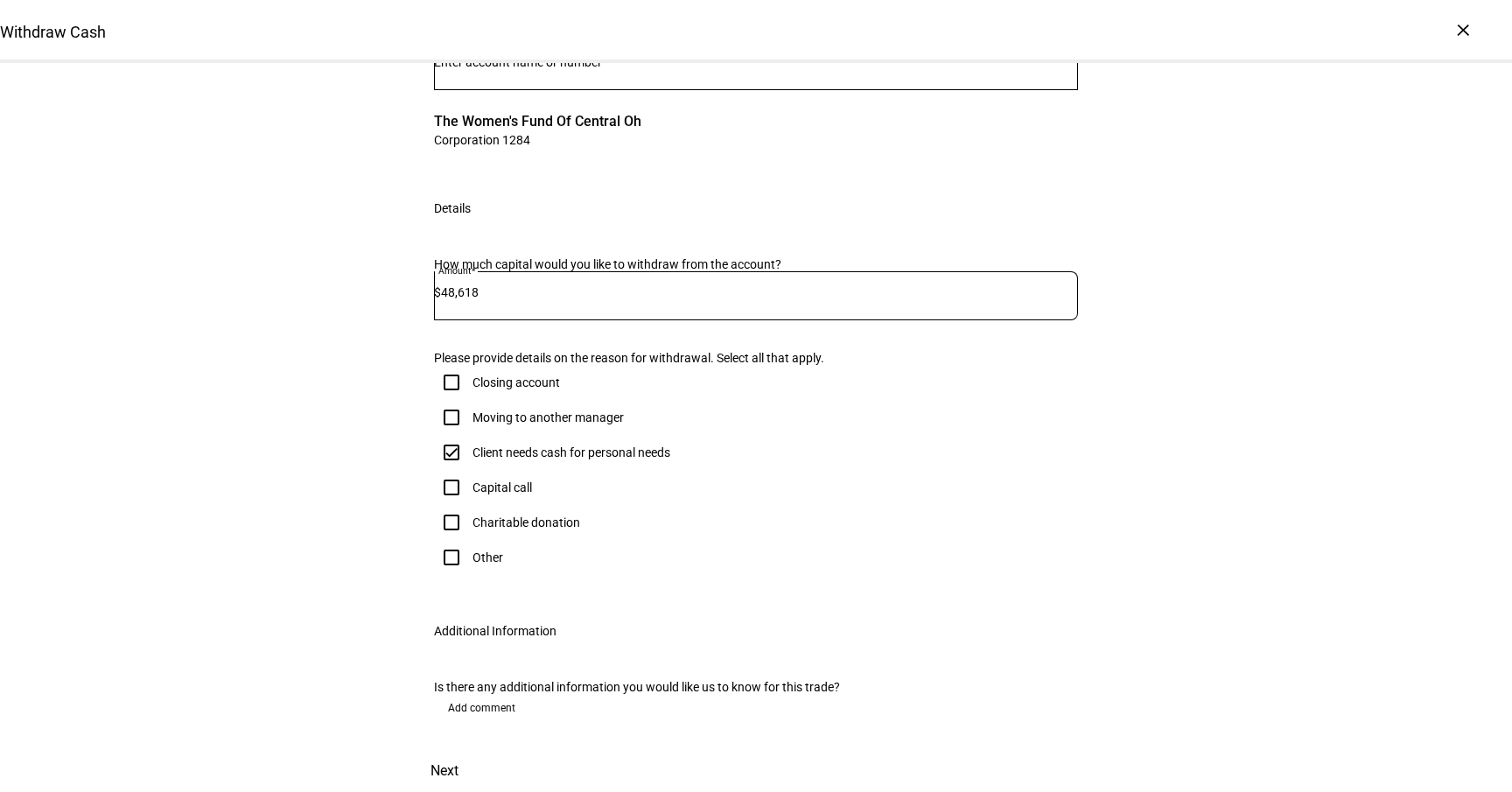
scroll to position [483, 0]
click at [483, 750] on span at bounding box center [444, 771] width 77 height 42
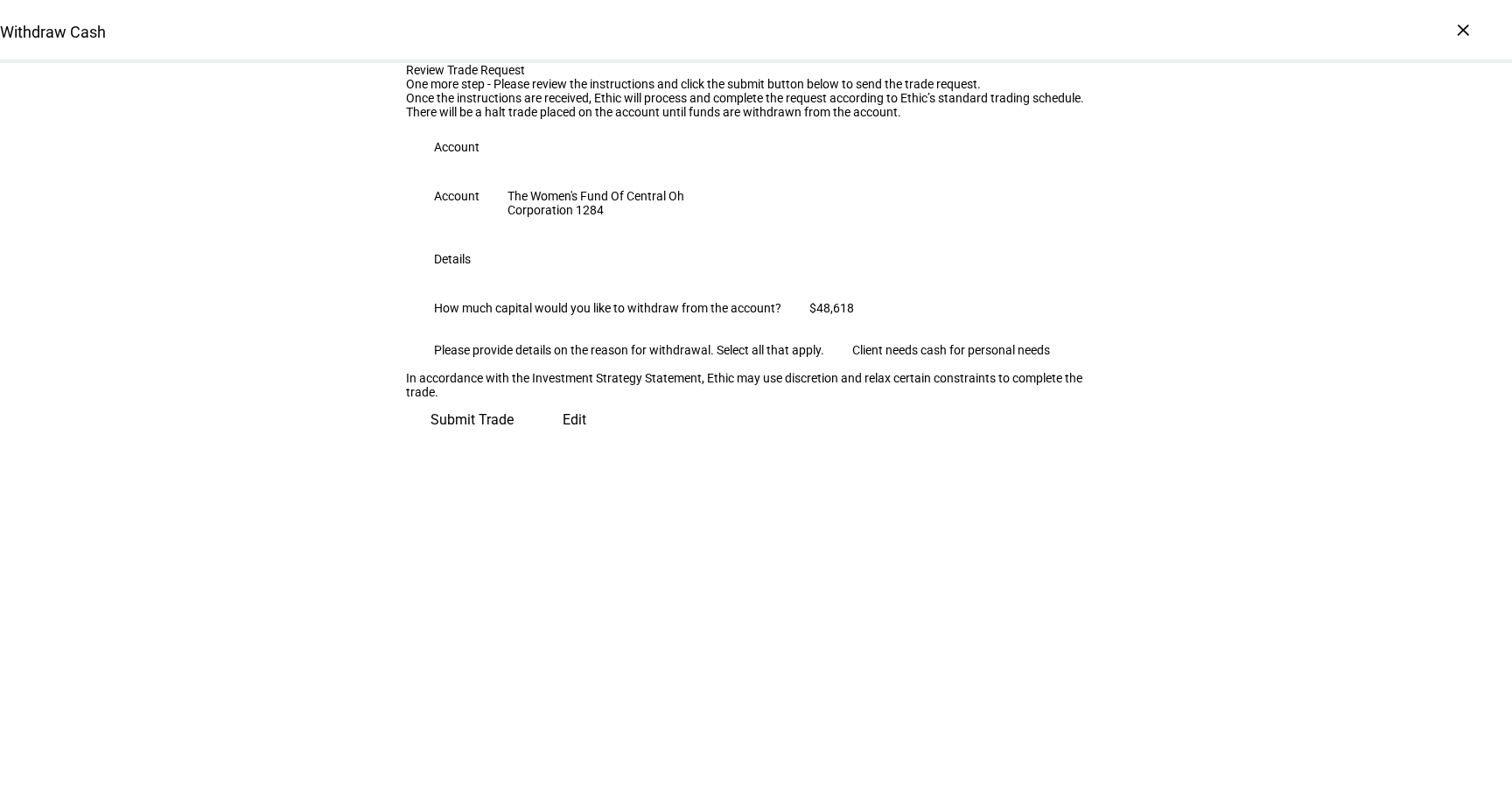
scroll to position [51, 0]
click at [514, 441] on span "Submit Trade" at bounding box center [472, 420] width 83 height 42
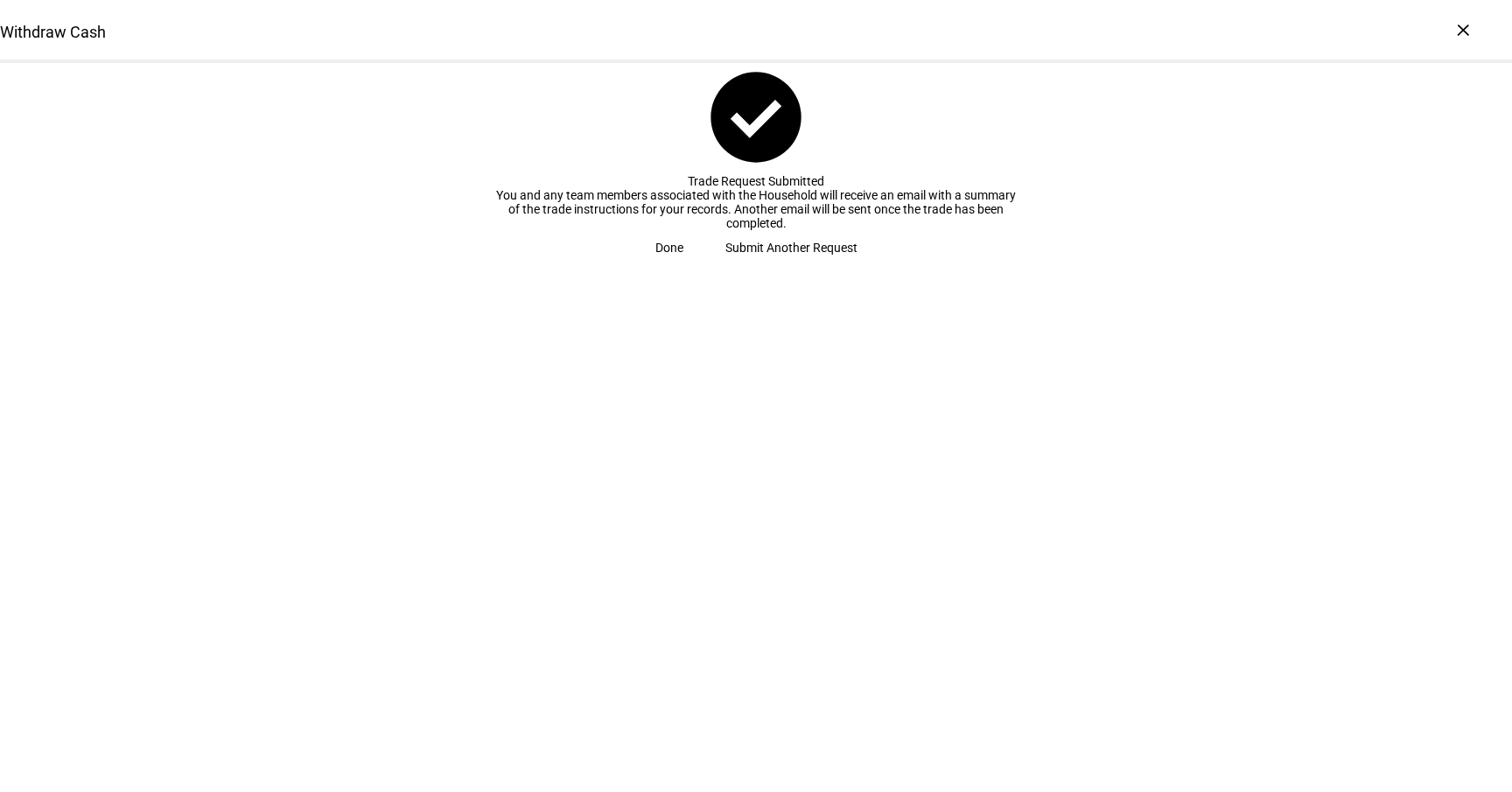
click at [683, 266] on span "Done" at bounding box center [669, 248] width 28 height 35
